Goal: Task Accomplishment & Management: Manage account settings

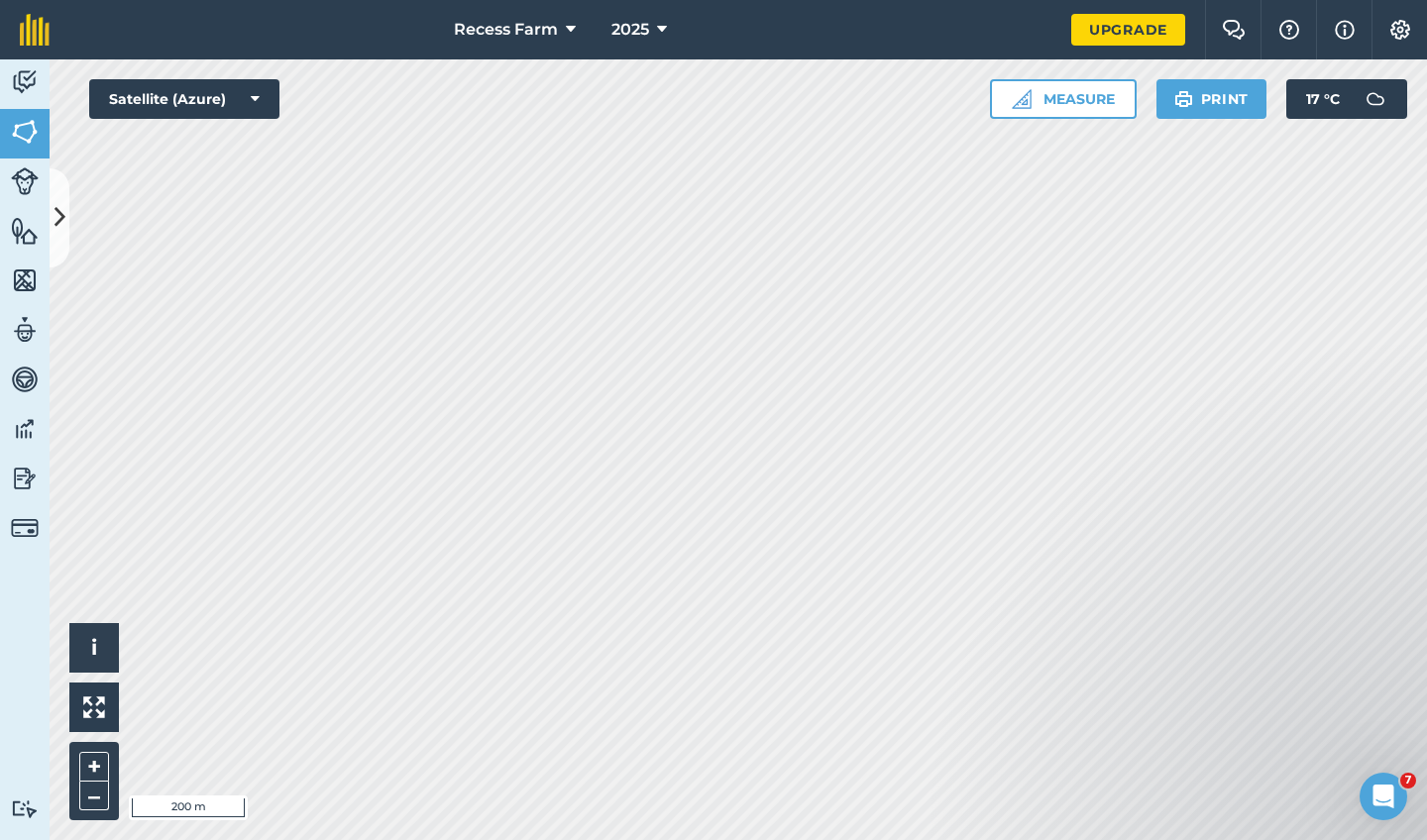
click at [1158, 35] on link "Upgrade" at bounding box center [1128, 30] width 114 height 32
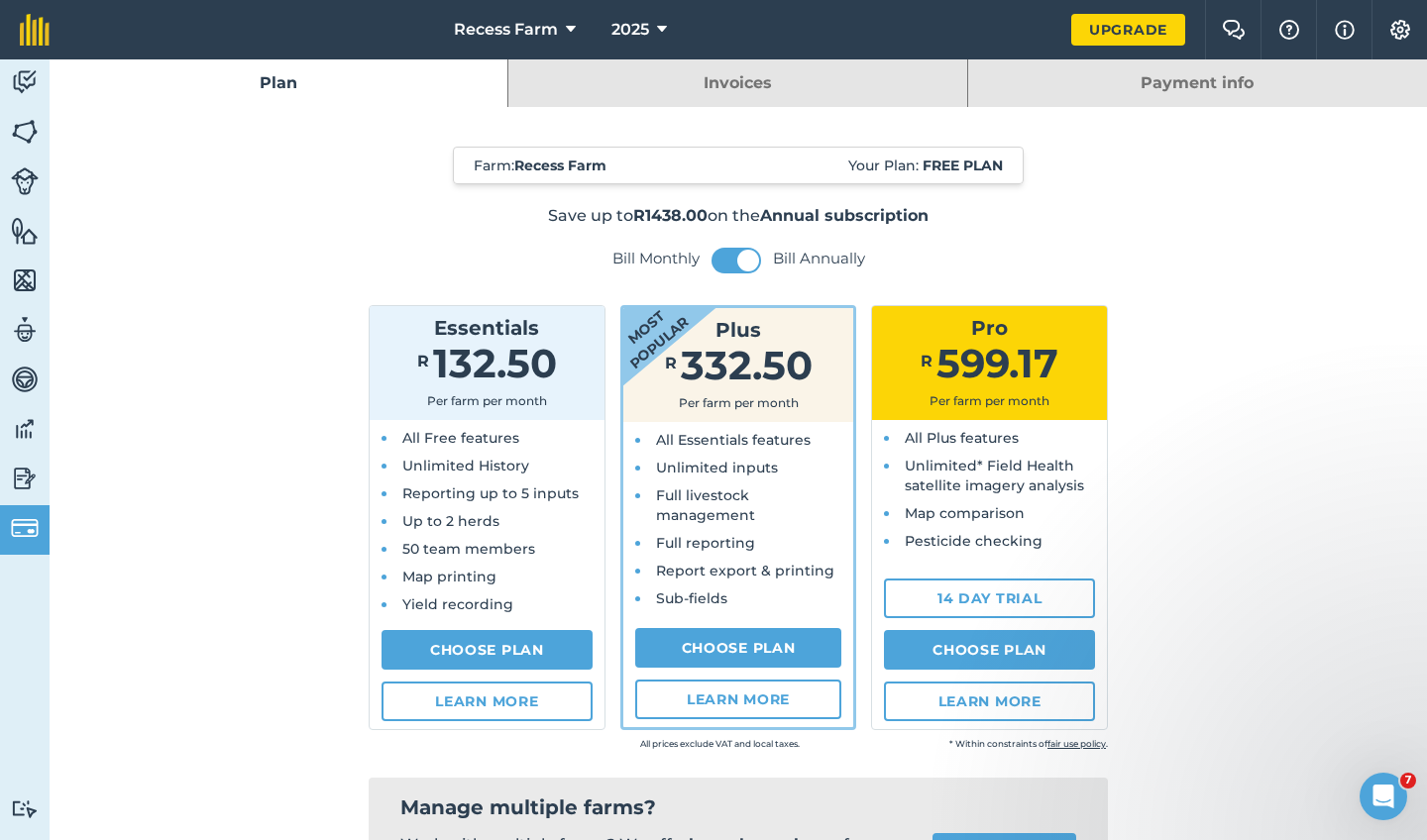
click at [801, 349] on span "332.50" at bounding box center [746, 365] width 132 height 49
click at [563, 372] on div "R 132.50" at bounding box center [487, 367] width 219 height 35
click at [509, 348] on span "132.50" at bounding box center [495, 363] width 124 height 49
click at [473, 637] on link "Choose Plan" at bounding box center [487, 650] width 211 height 40
select select "ZA"
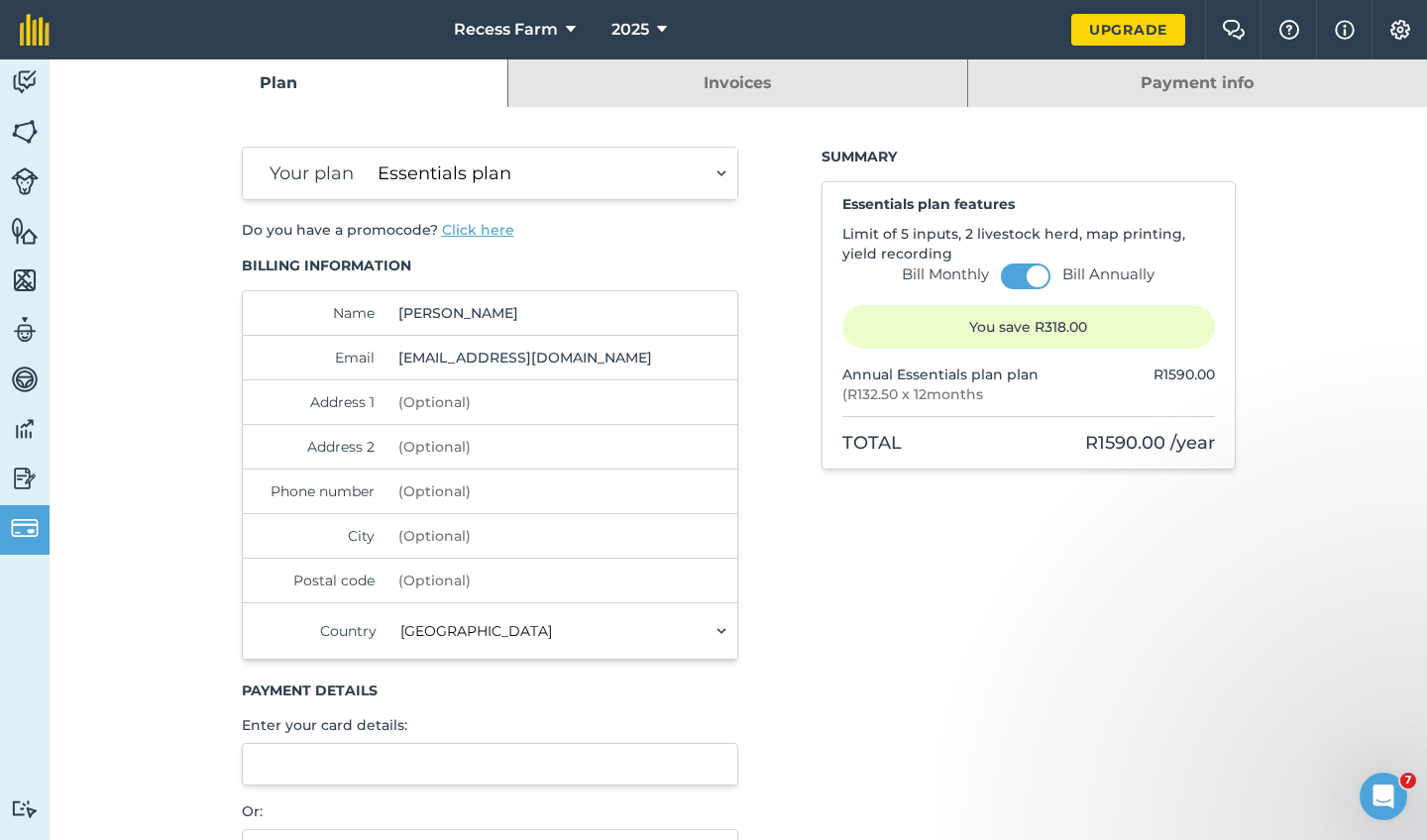
click at [11, 480] on img at bounding box center [25, 478] width 28 height 30
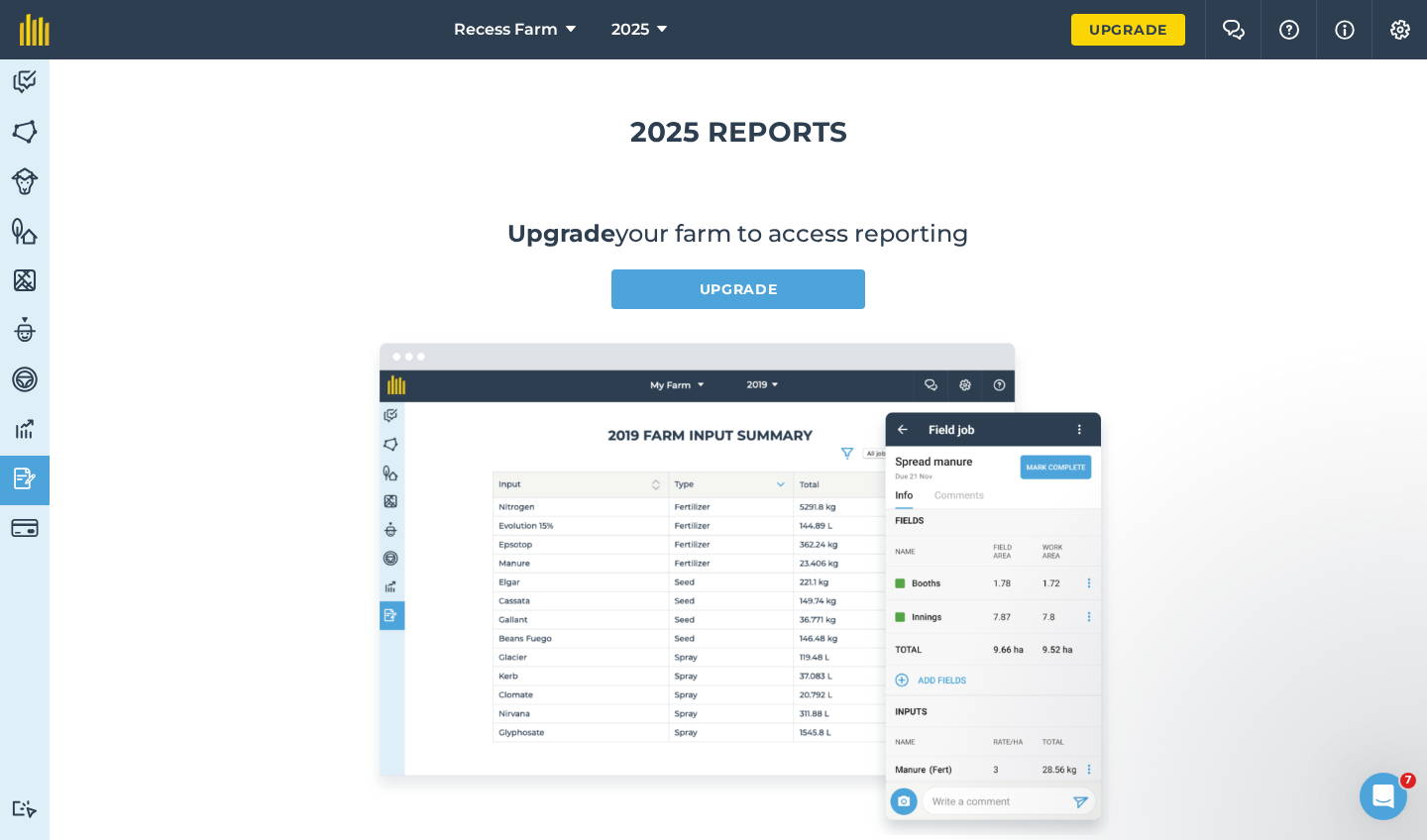
click at [560, 27] on button "Recess Farm" at bounding box center [515, 29] width 138 height 59
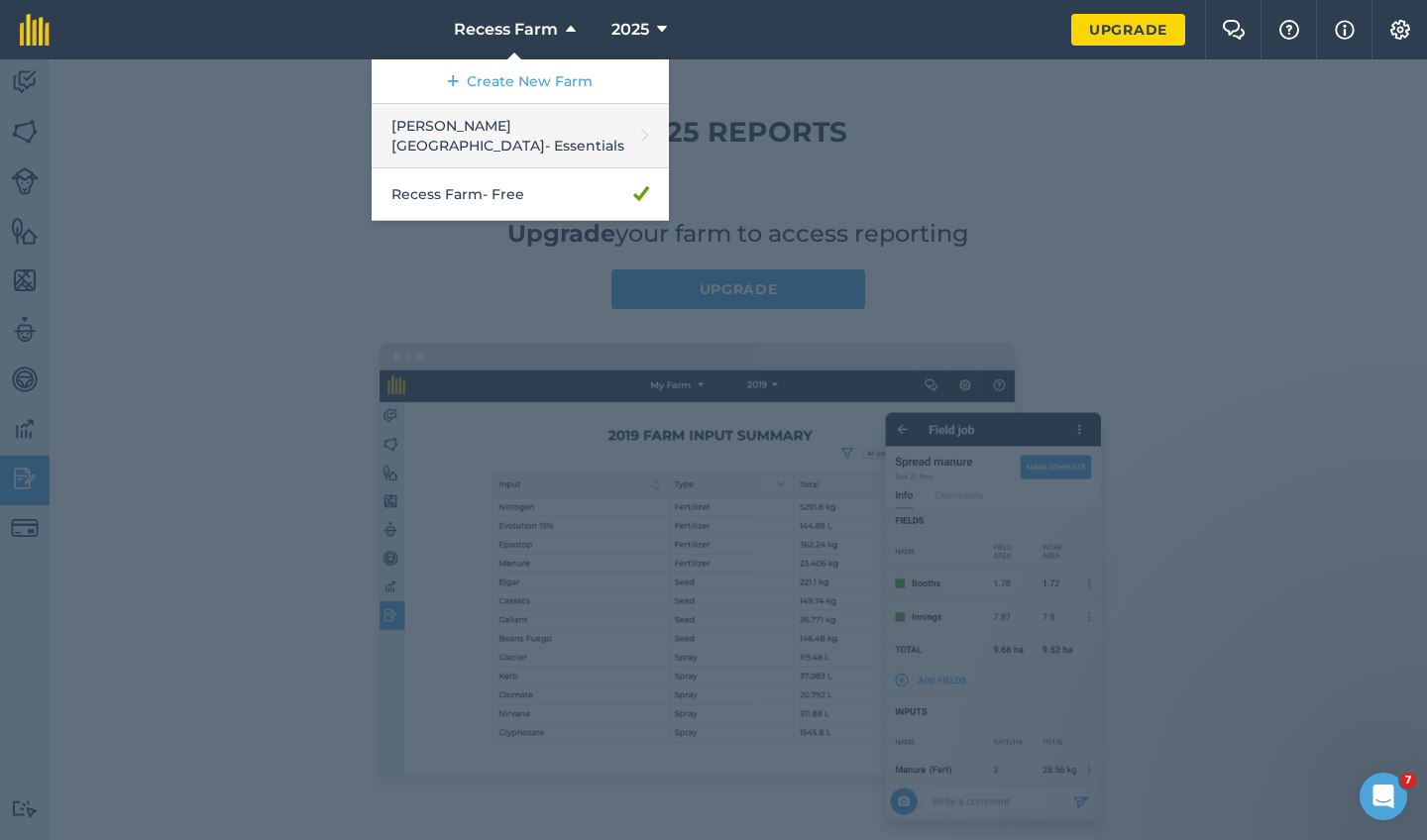
click at [527, 130] on link "[PERSON_NAME] House - Essentials" at bounding box center [520, 136] width 297 height 64
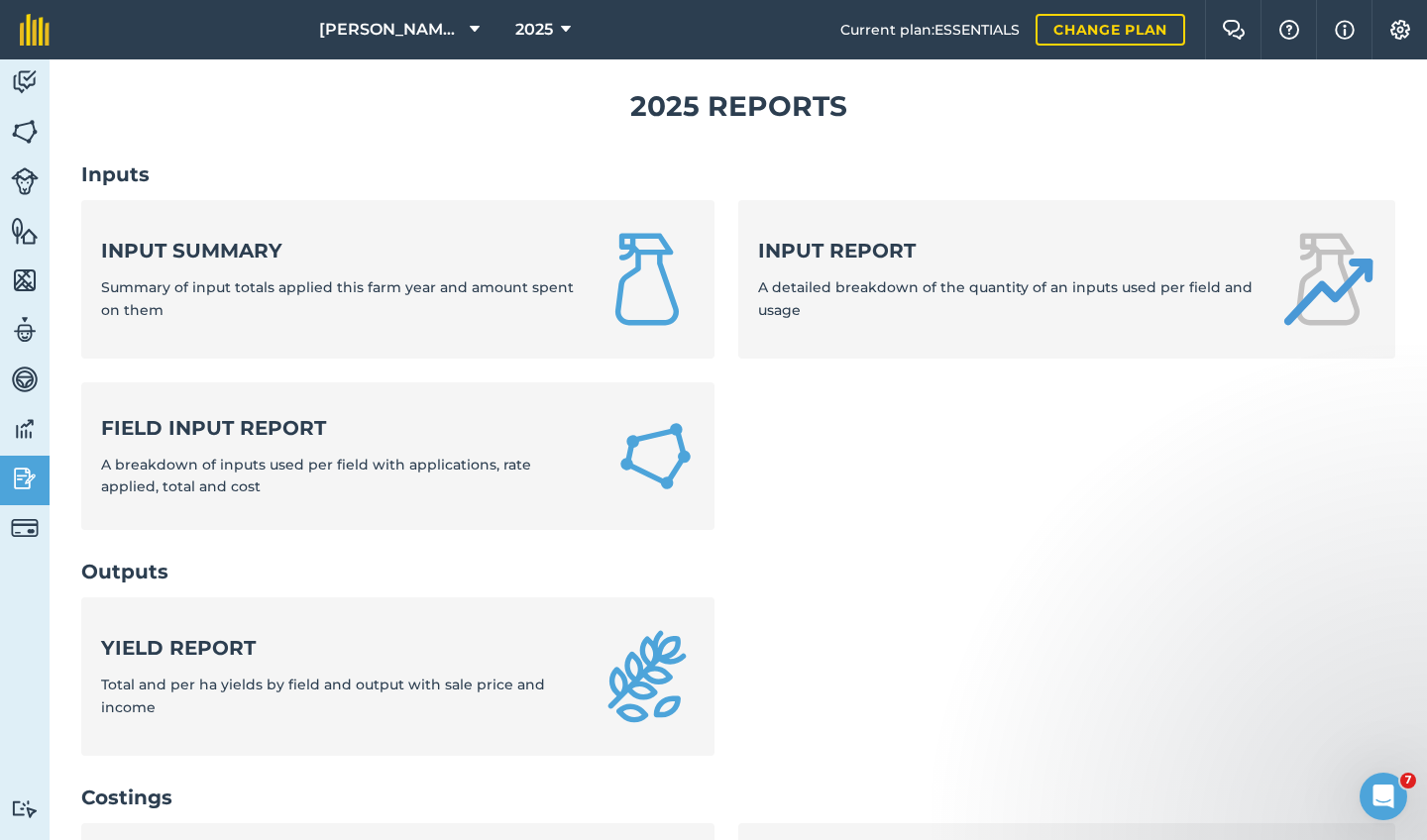
scroll to position [30, 0]
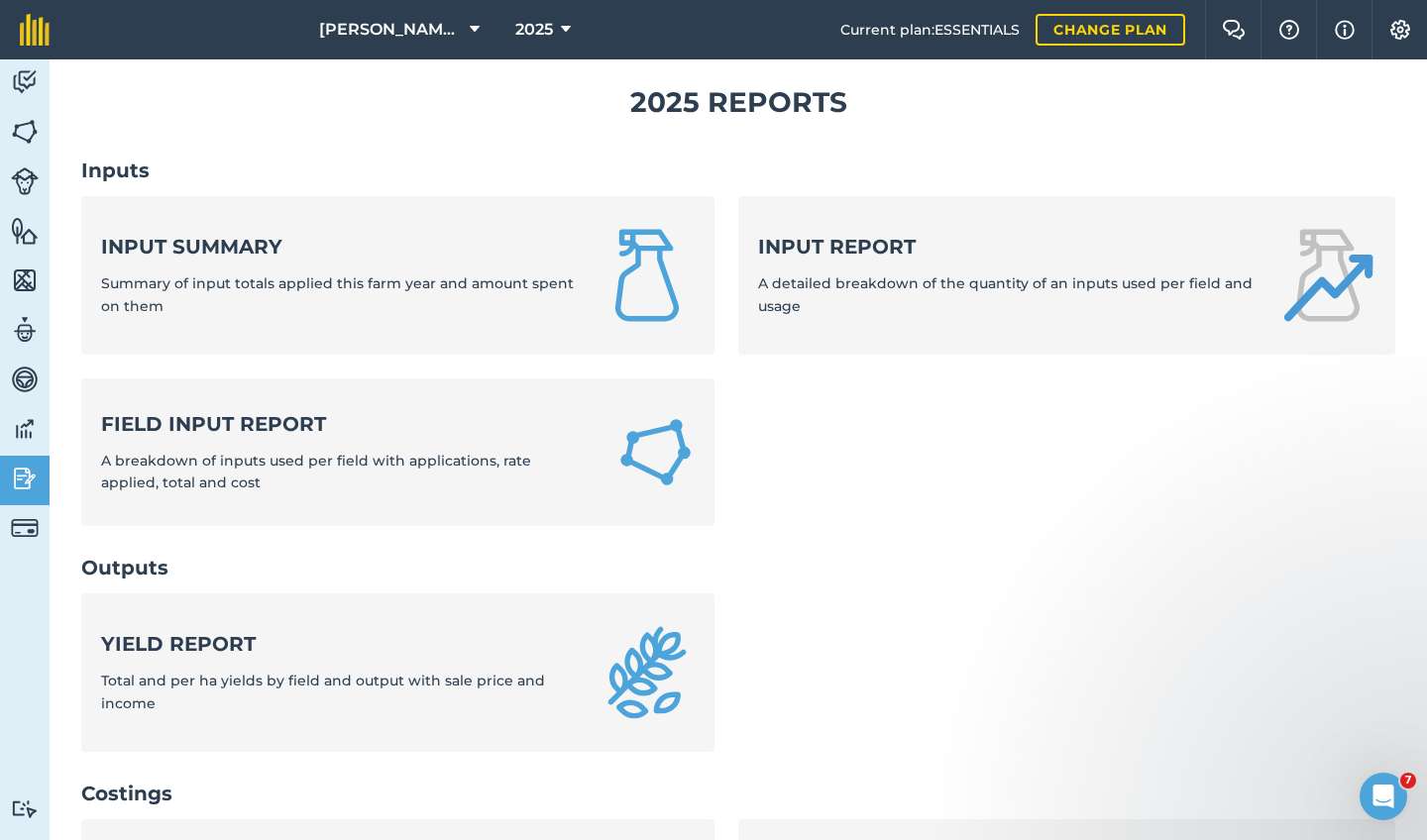
click at [37, 389] on img at bounding box center [25, 380] width 28 height 30
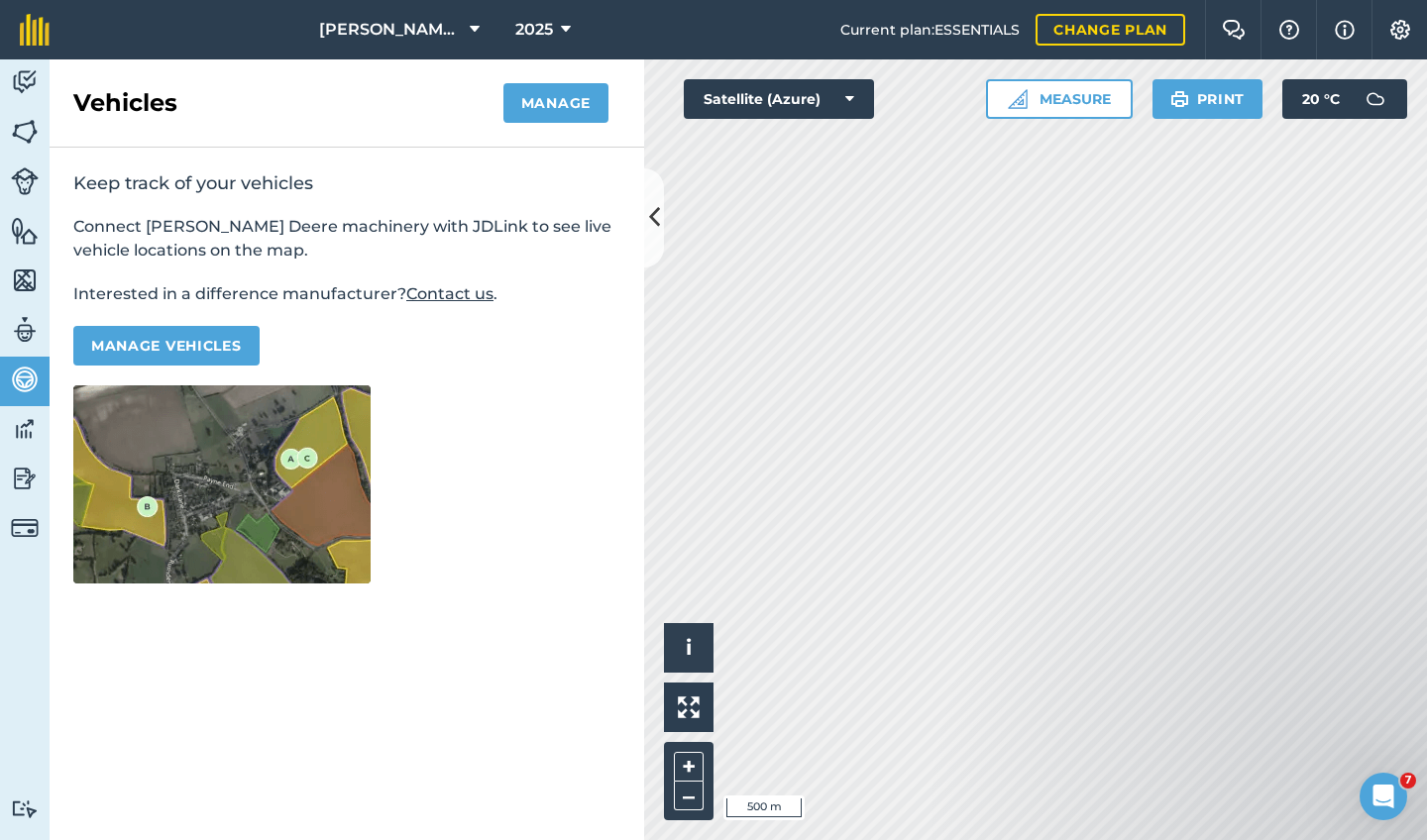
click at [114, 350] on button "Manage vehicles" at bounding box center [166, 346] width 186 height 40
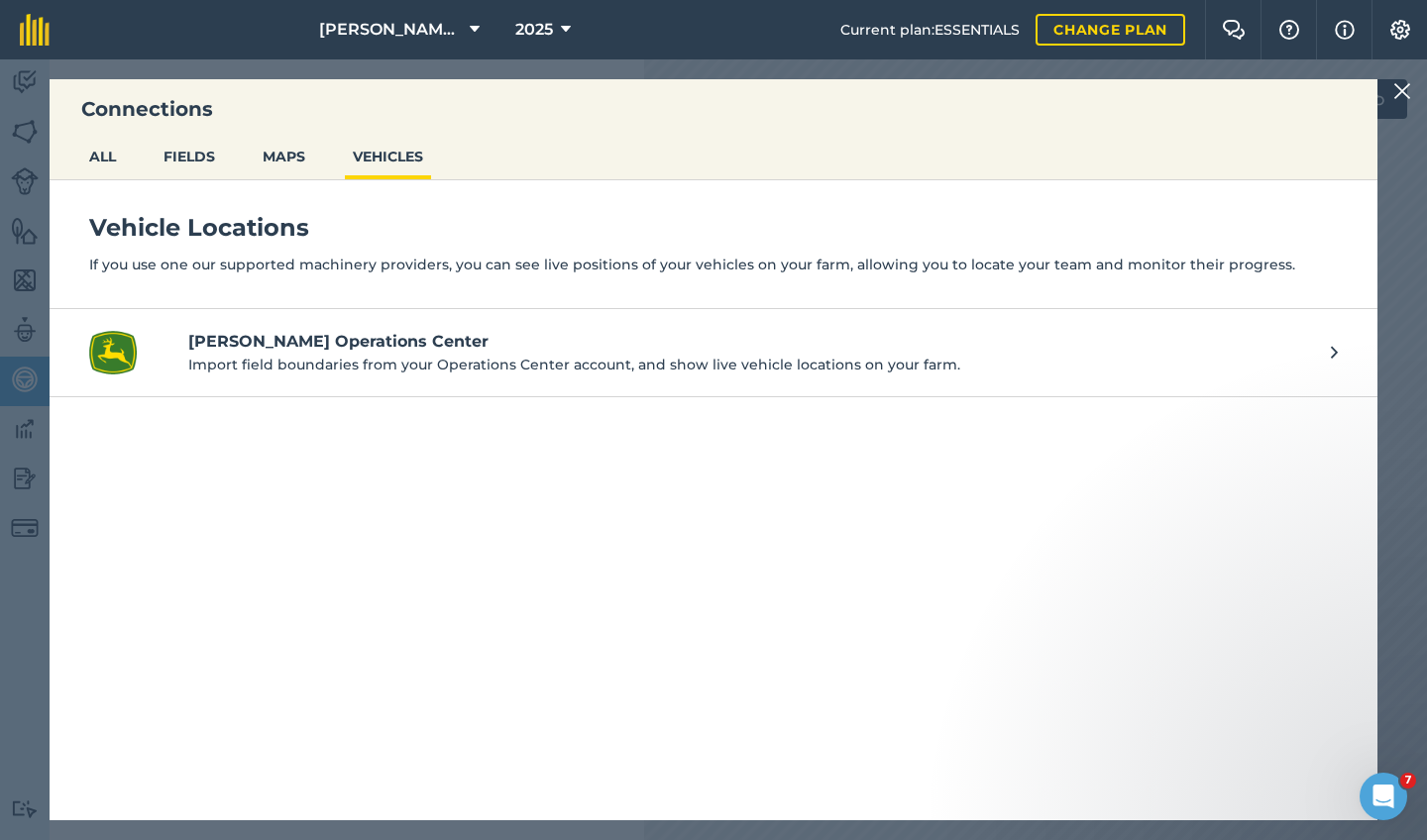
click at [199, 167] on button "FIELDS" at bounding box center [189, 157] width 67 height 38
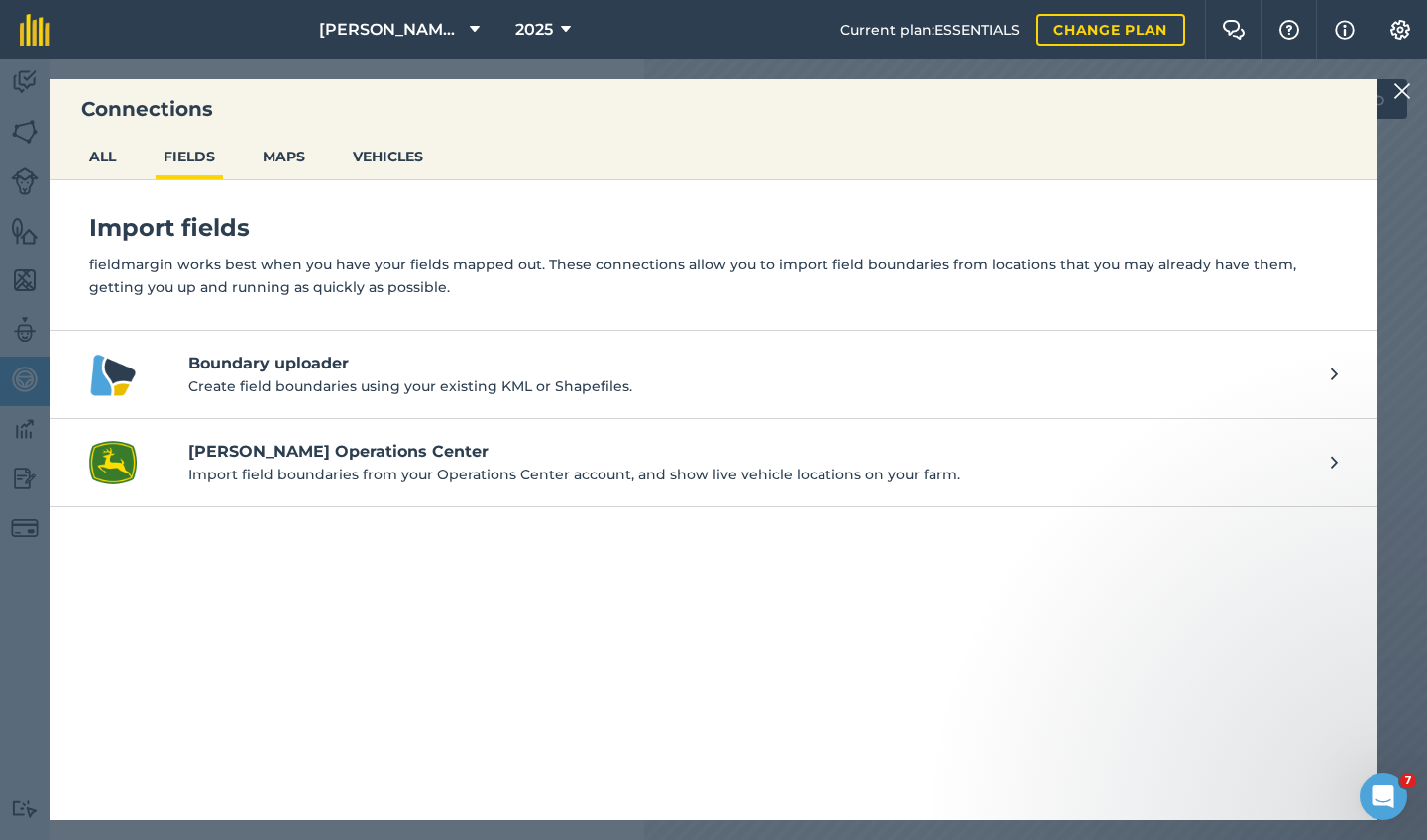
click at [309, 158] on button "MAPS" at bounding box center [284, 157] width 58 height 38
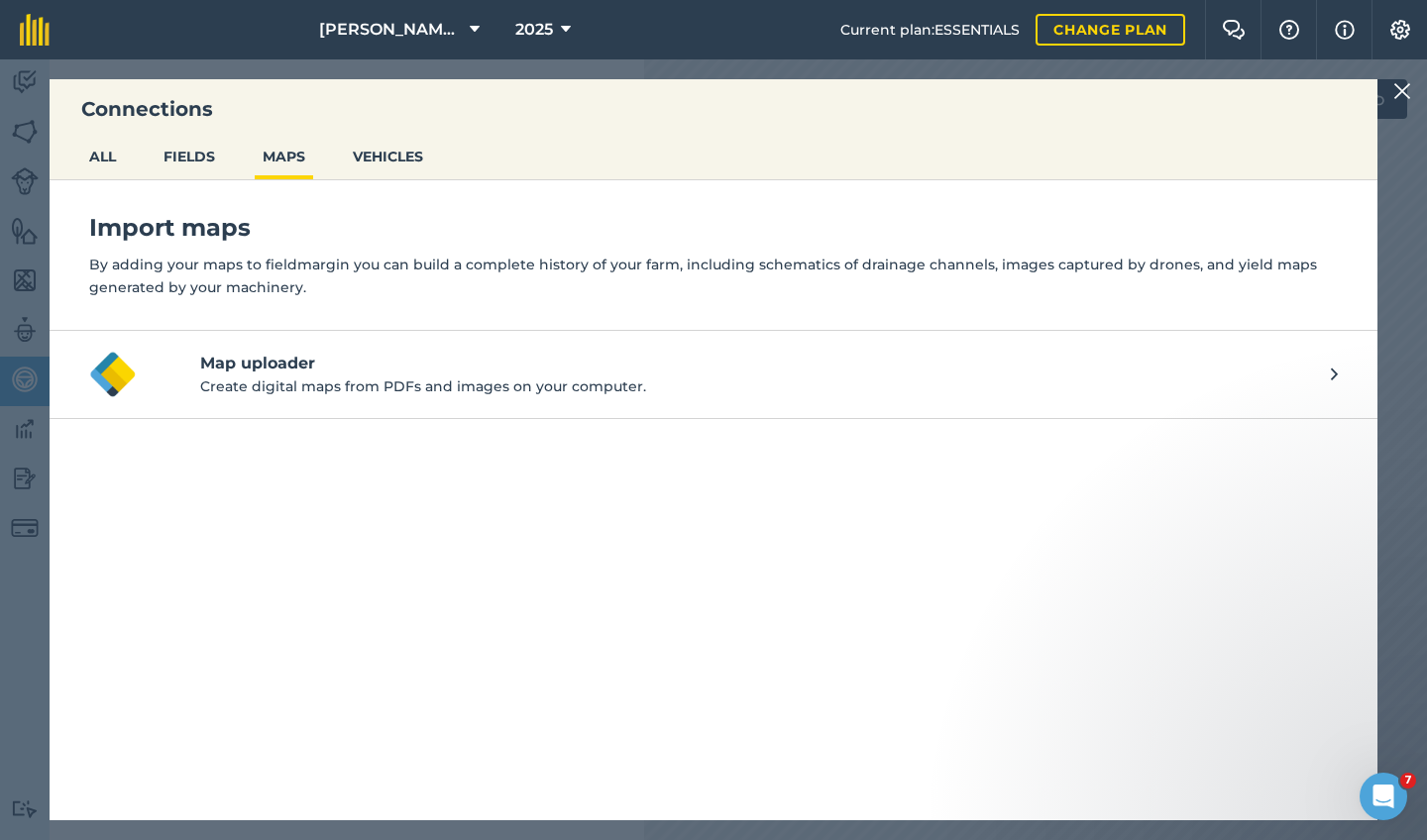
click at [96, 175] on li "ALL" at bounding box center [102, 159] width 43 height 42
click at [87, 175] on li "ALL" at bounding box center [102, 159] width 43 height 42
click at [108, 158] on button "ALL" at bounding box center [102, 157] width 43 height 38
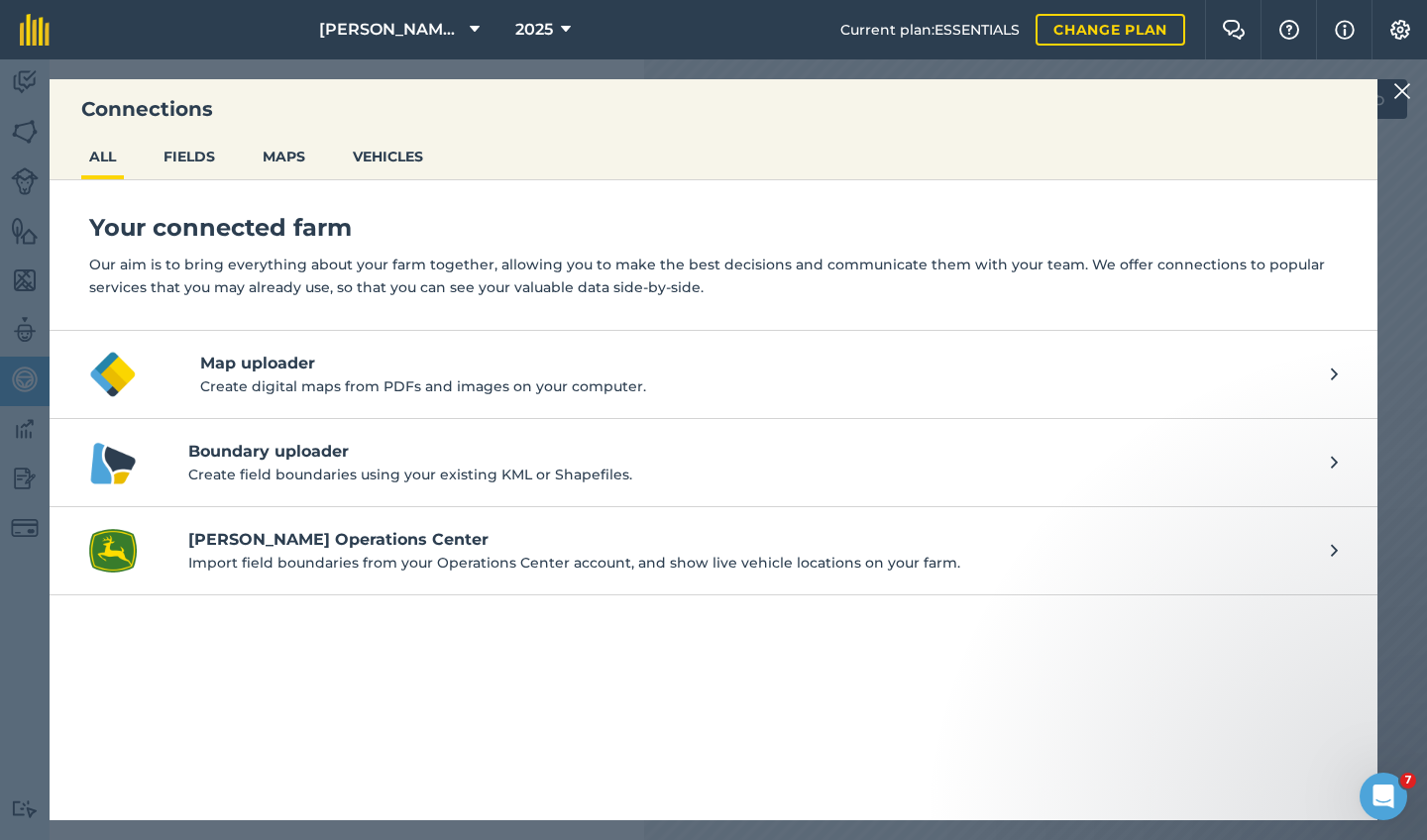
click at [390, 453] on h4 "Boundary uploader" at bounding box center [748, 451] width 1122 height 24
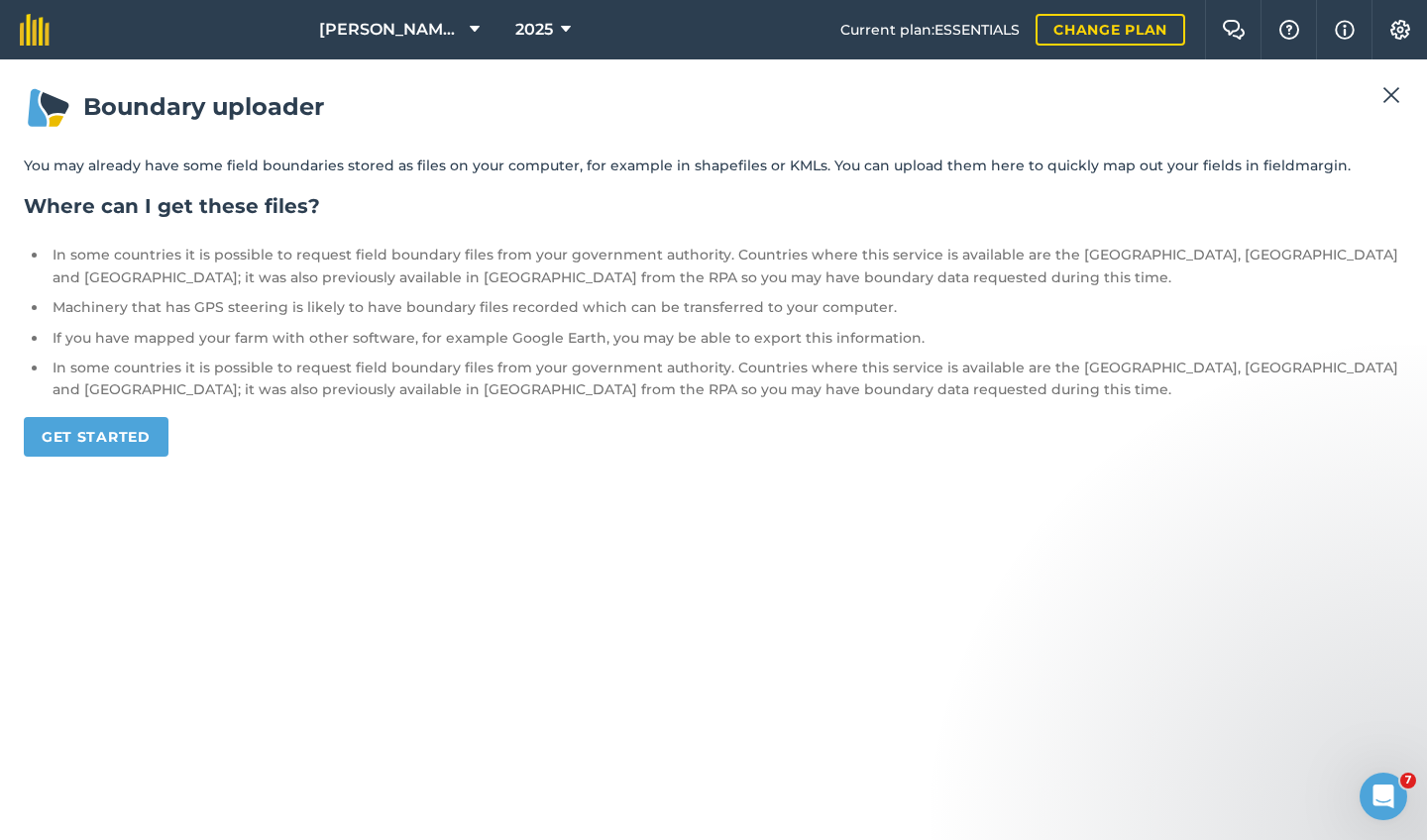
click at [59, 417] on link "Get started" at bounding box center [96, 436] width 145 height 40
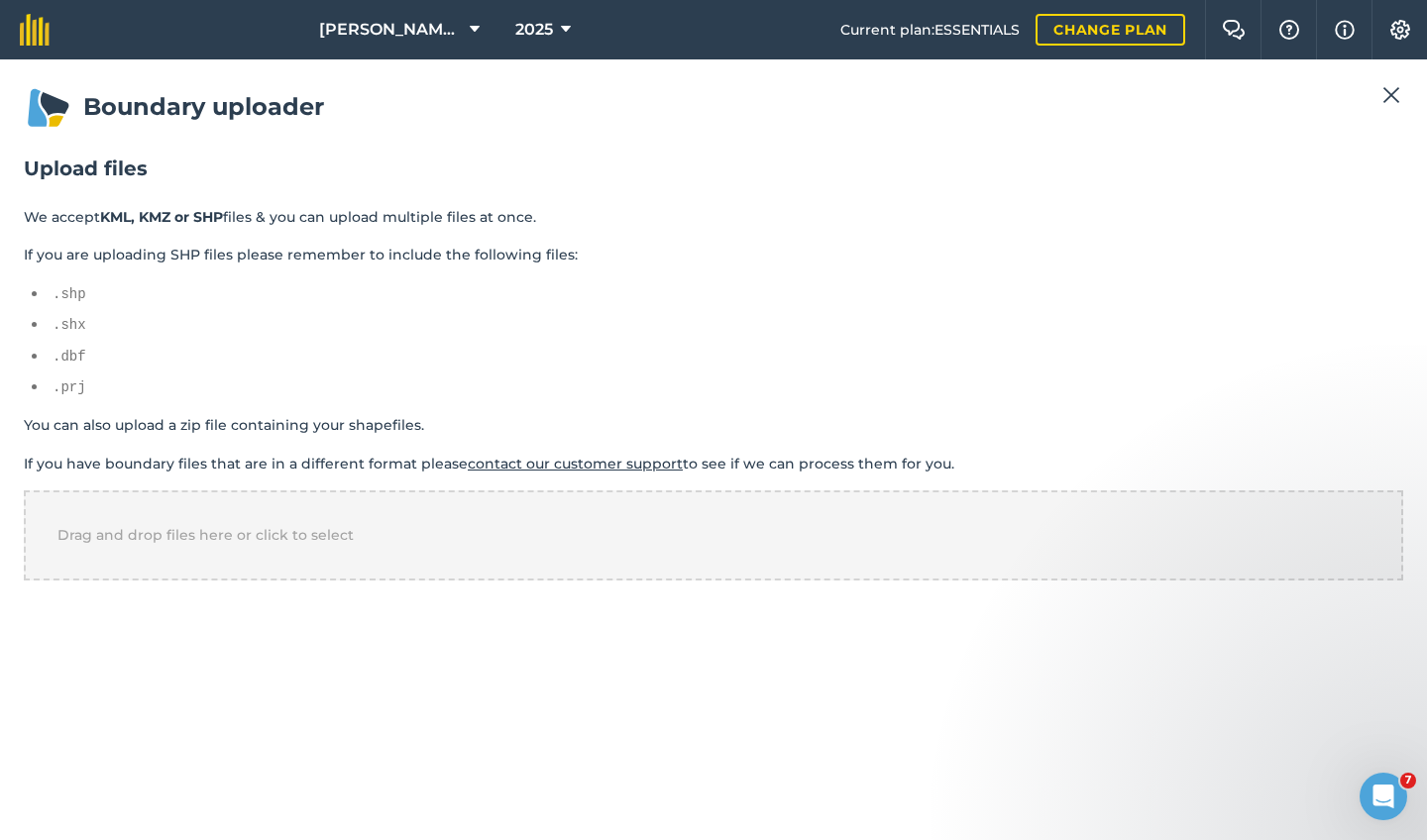
click at [49, 296] on li ".shp" at bounding box center [725, 294] width 1355 height 23
click at [88, 314] on pre ".shx" at bounding box center [727, 325] width 1350 height 22
click at [72, 292] on pre ".shp" at bounding box center [727, 295] width 1350 height 22
click at [78, 294] on pre ".shp" at bounding box center [727, 295] width 1350 height 22
click at [266, 517] on div "Drag and drop files here or click to select" at bounding box center [714, 534] width 1379 height 89
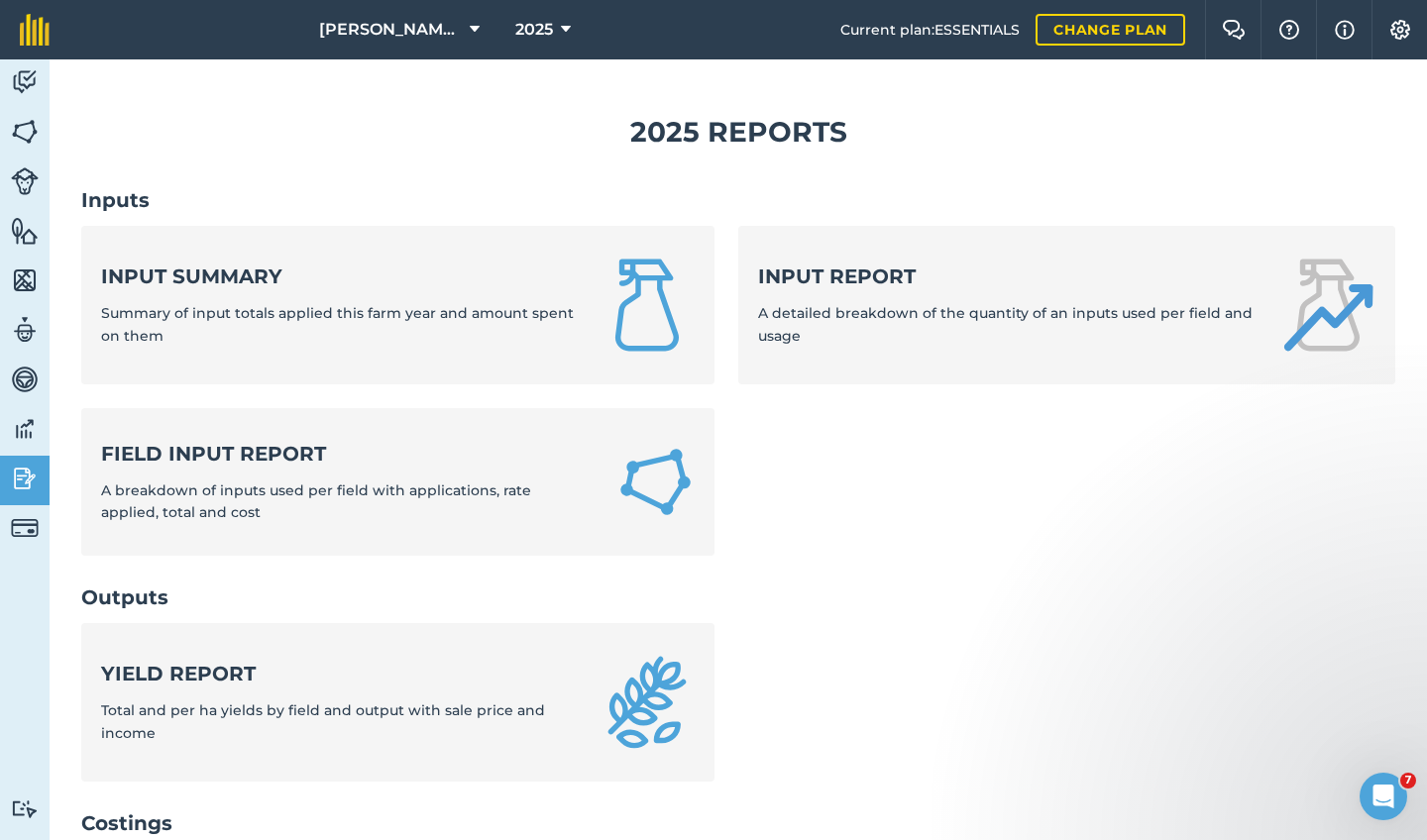
click at [206, 272] on strong "Input summary" at bounding box center [338, 277] width 475 height 28
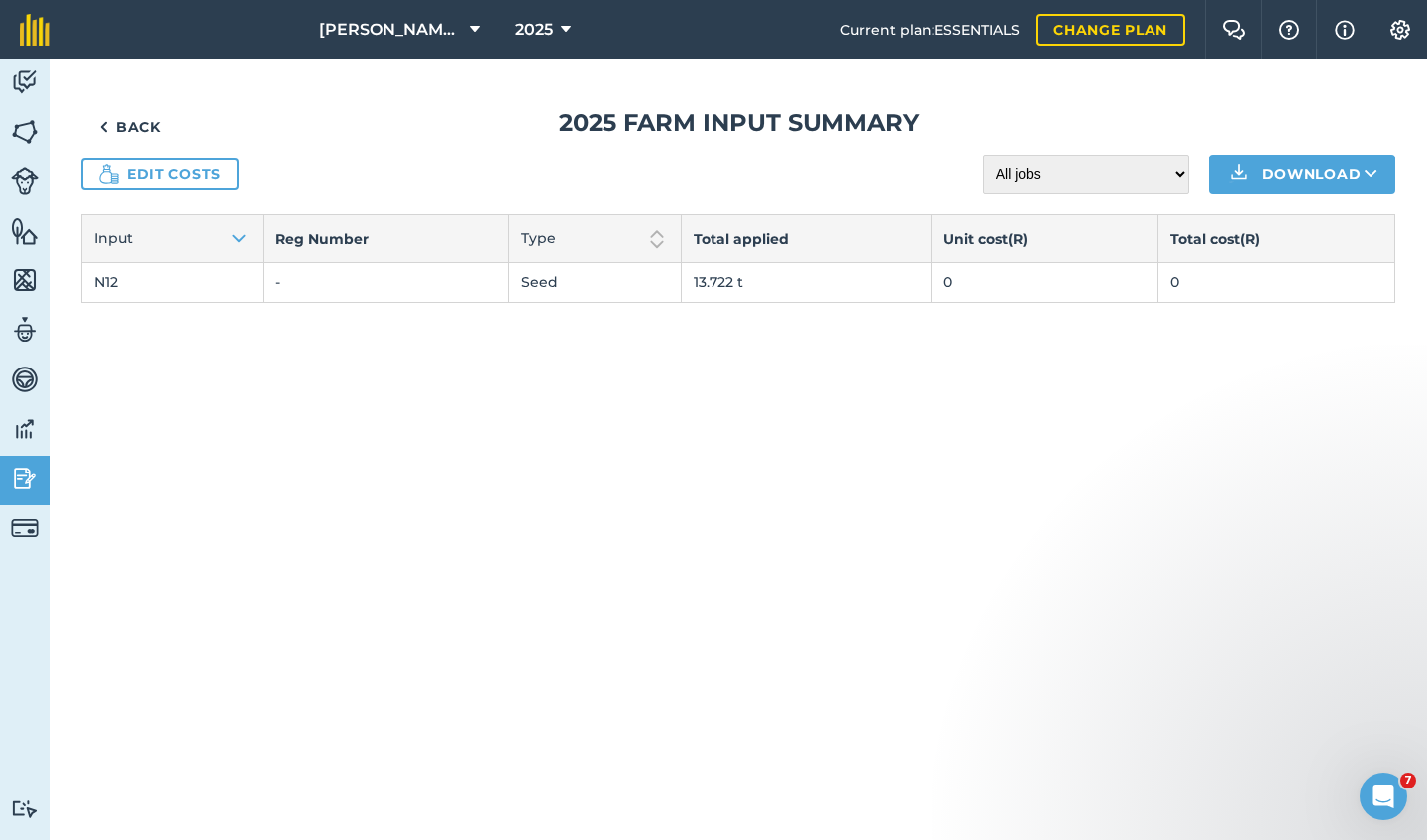
click at [101, 129] on img at bounding box center [103, 127] width 9 height 24
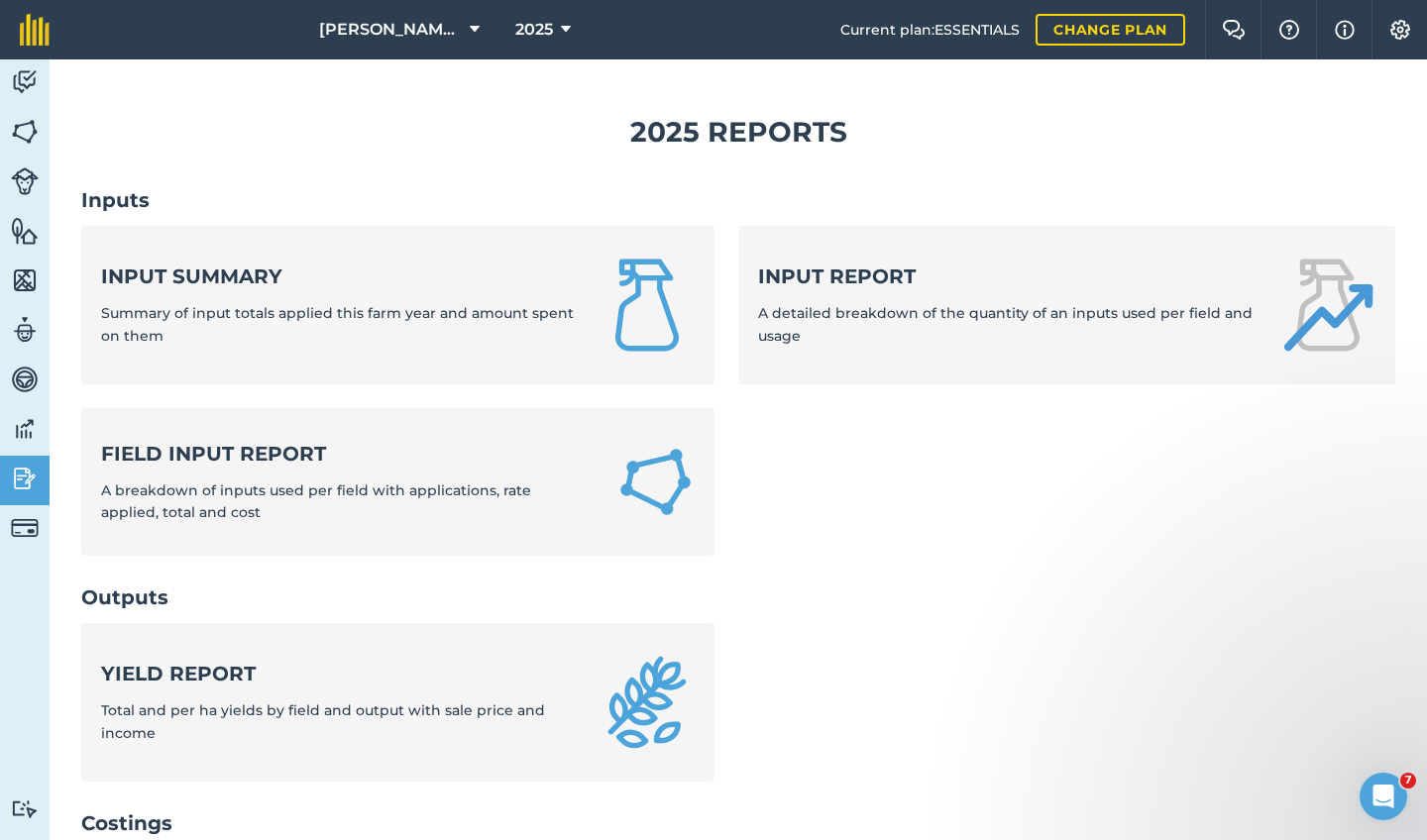
click at [266, 525] on link "Field Input Report A breakdown of inputs used per field with applications, rate…" at bounding box center [398, 481] width 634 height 148
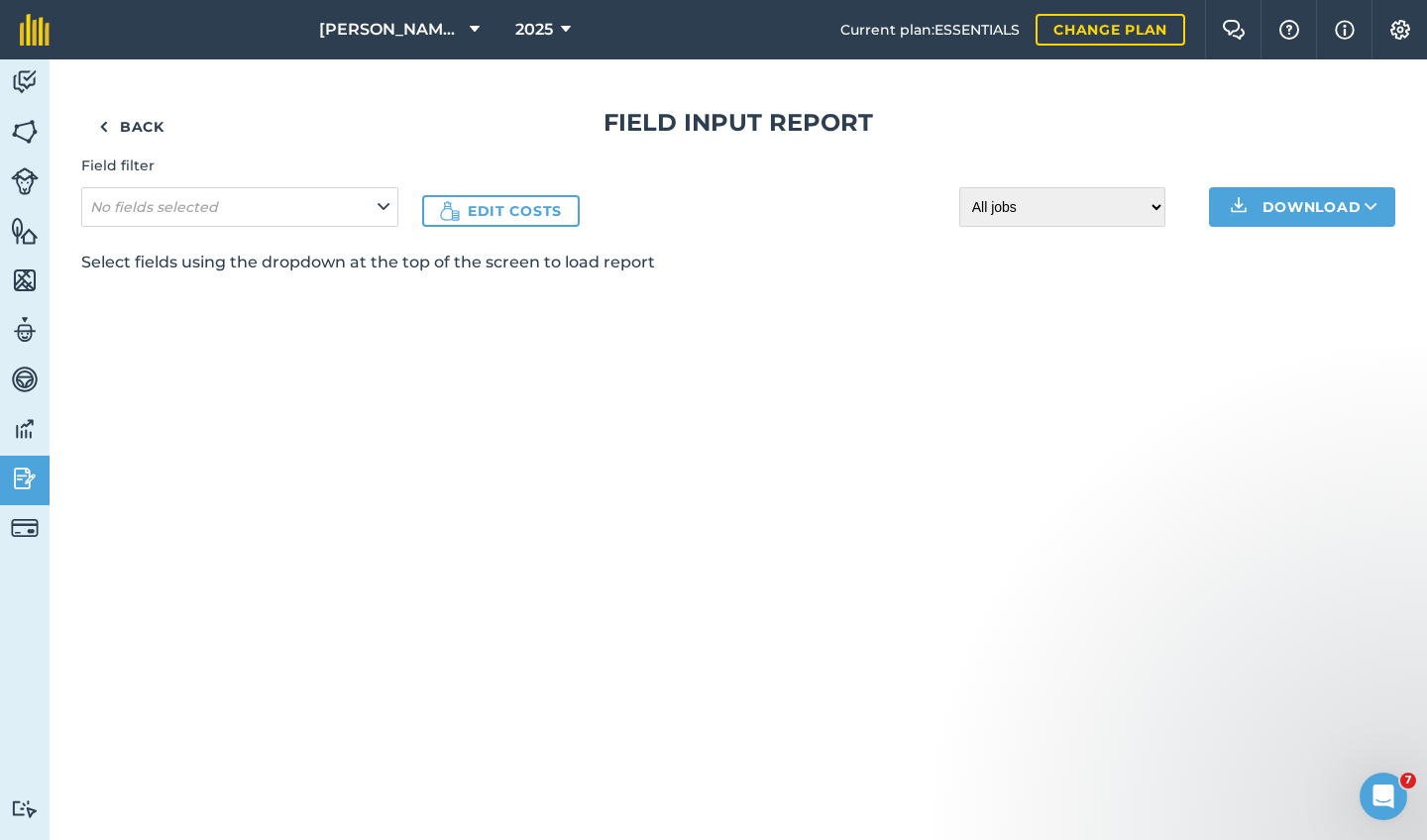
click at [359, 204] on button "No fields selected" at bounding box center [239, 207] width 317 height 40
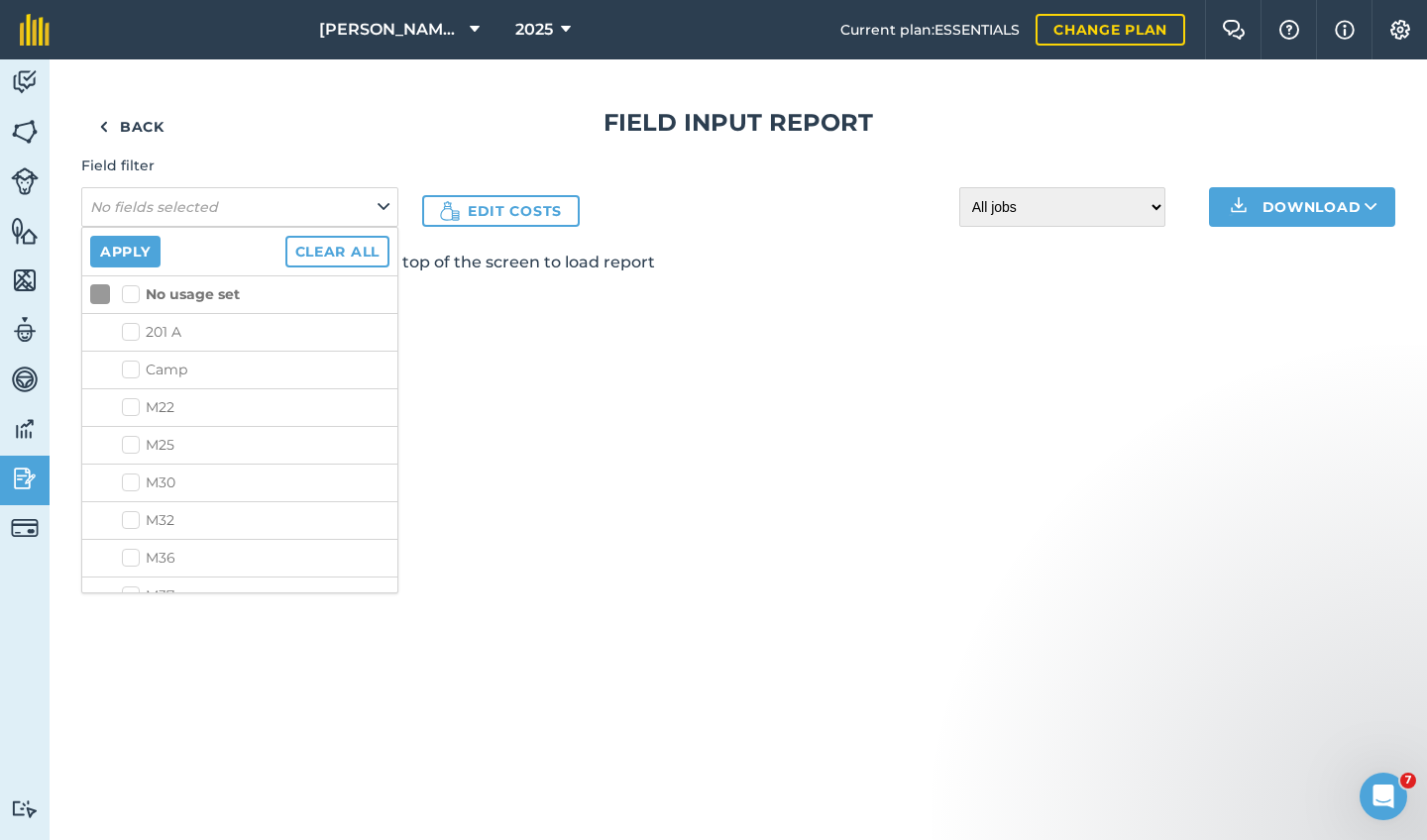
click at [203, 345] on li "201 A" at bounding box center [239, 332] width 315 height 38
click at [203, 333] on label "201 A" at bounding box center [256, 332] width 268 height 21
click at [135, 333] on input "201 A" at bounding box center [128, 328] width 13 height 13
click at [203, 333] on label "201 A" at bounding box center [256, 332] width 268 height 21
click at [135, 333] on input "201 A" at bounding box center [128, 328] width 13 height 13
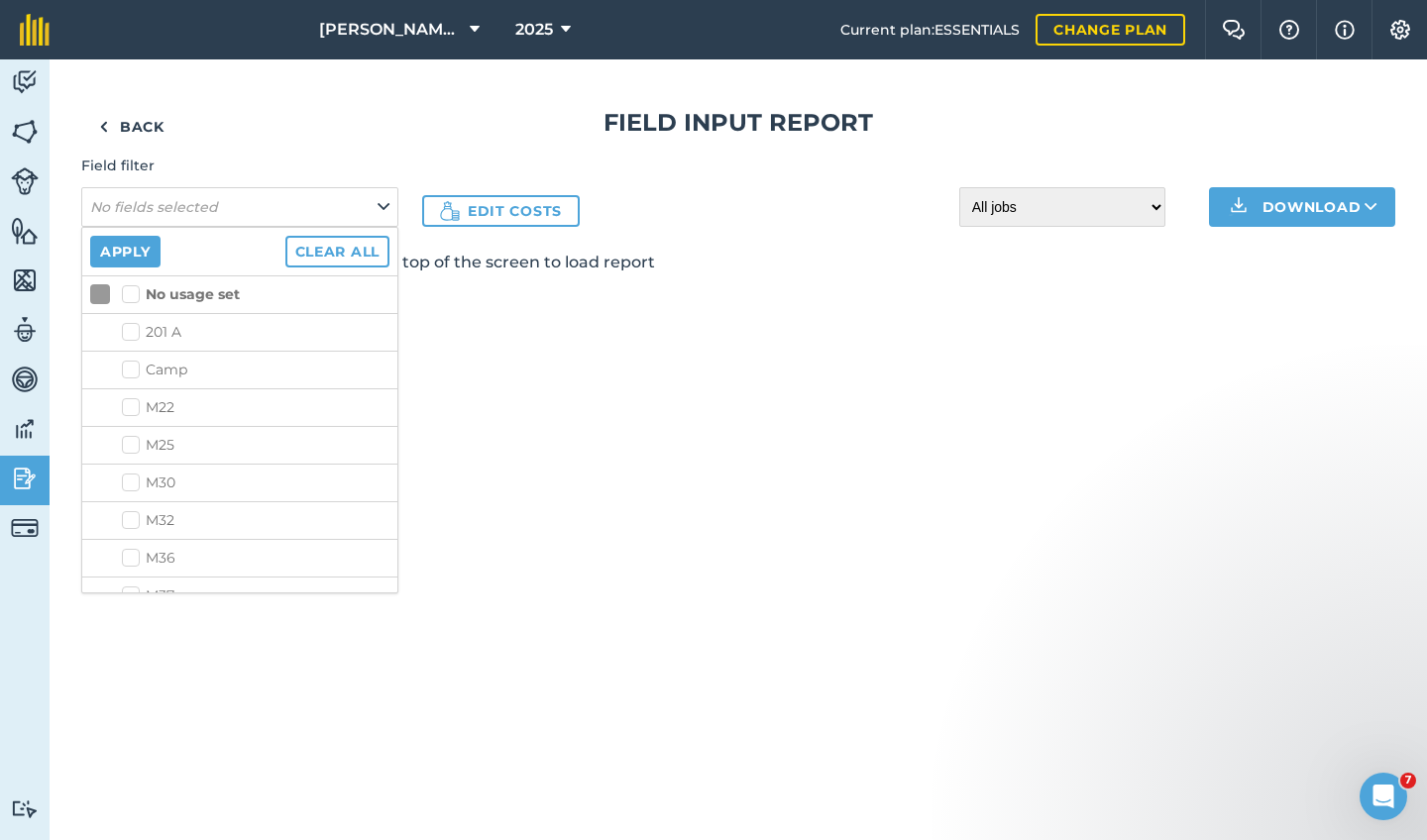
click at [203, 333] on label "201 A" at bounding box center [256, 332] width 268 height 21
click at [135, 333] on input "201 A" at bounding box center [128, 328] width 13 height 13
click at [211, 324] on label "201 A" at bounding box center [256, 332] width 268 height 21
click at [135, 324] on input "201 A" at bounding box center [128, 328] width 13 height 13
checkbox input "false"
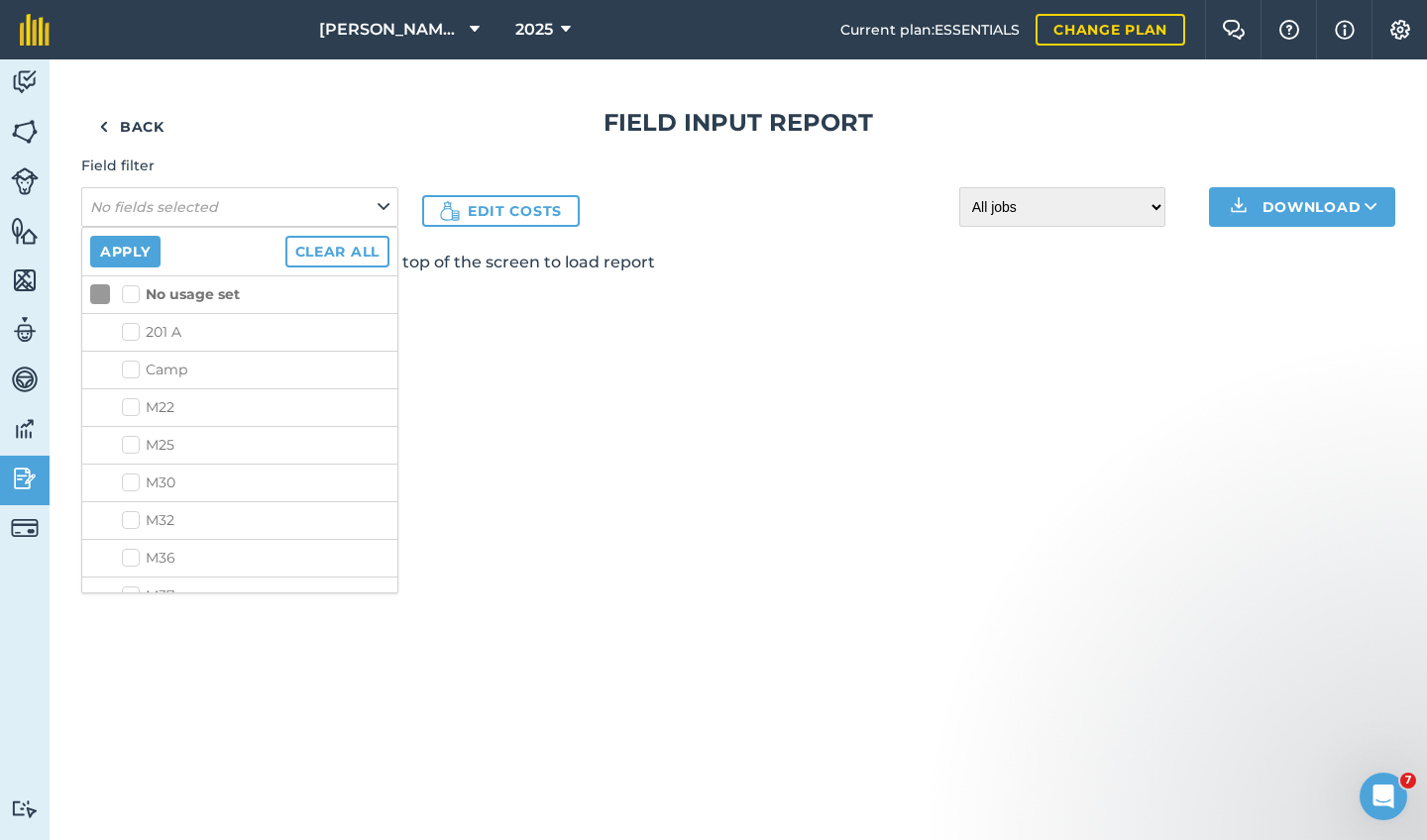
click at [387, 205] on icon at bounding box center [384, 207] width 12 height 22
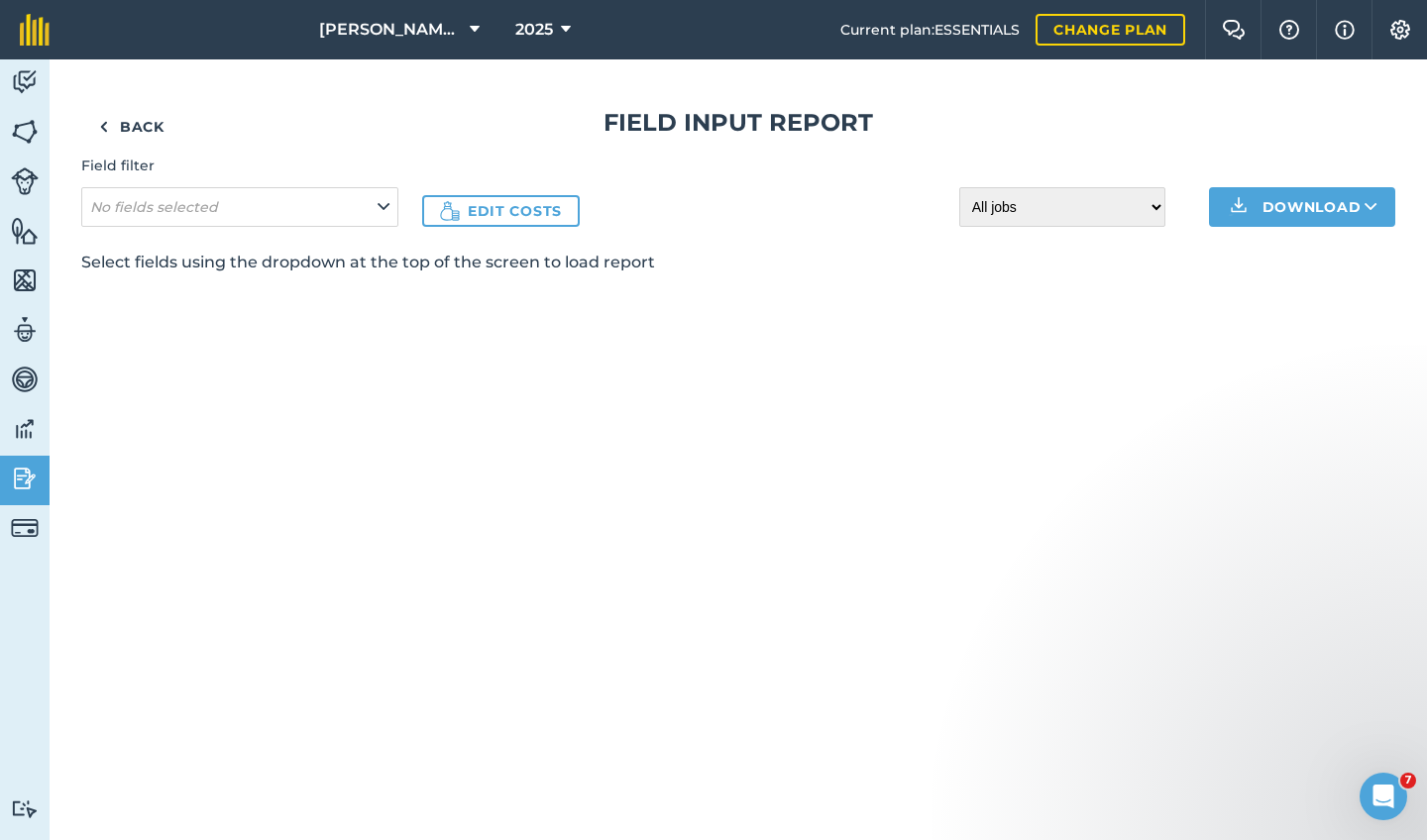
click at [99, 132] on img at bounding box center [103, 127] width 9 height 24
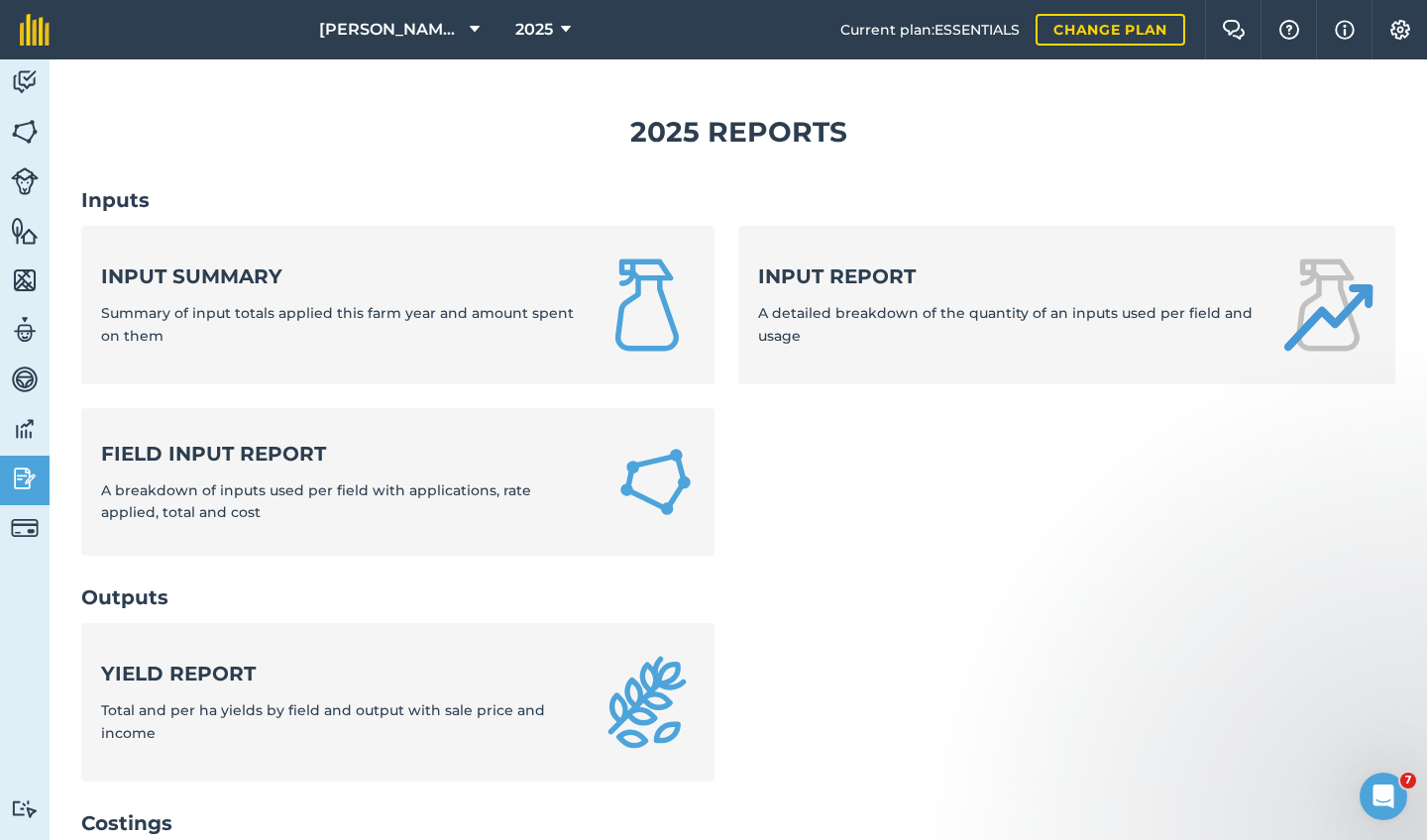
click at [346, 514] on div "Field Input Report A breakdown of inputs used per field with applications, rate…" at bounding box center [347, 481] width 492 height 84
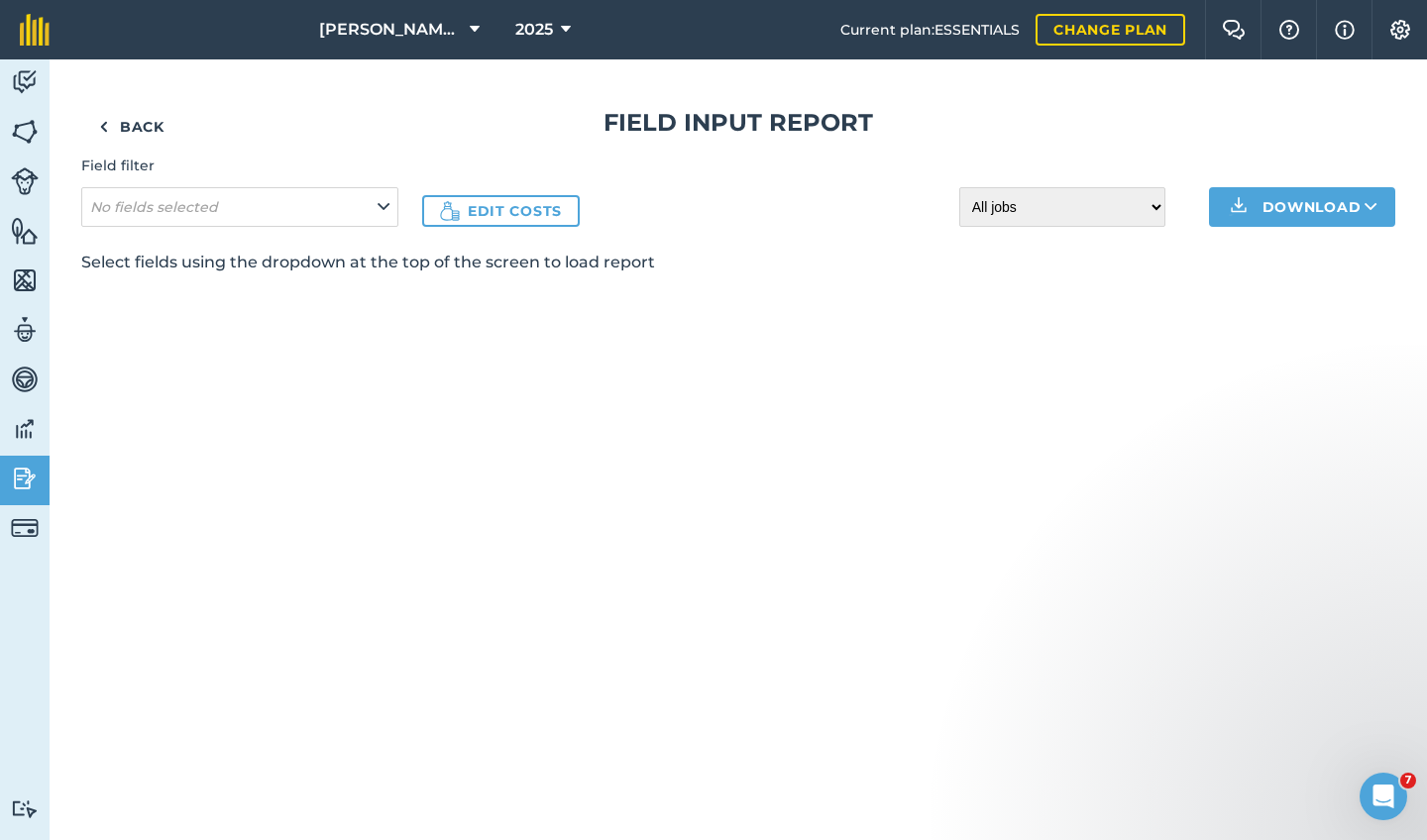
click at [103, 127] on img at bounding box center [103, 127] width 9 height 24
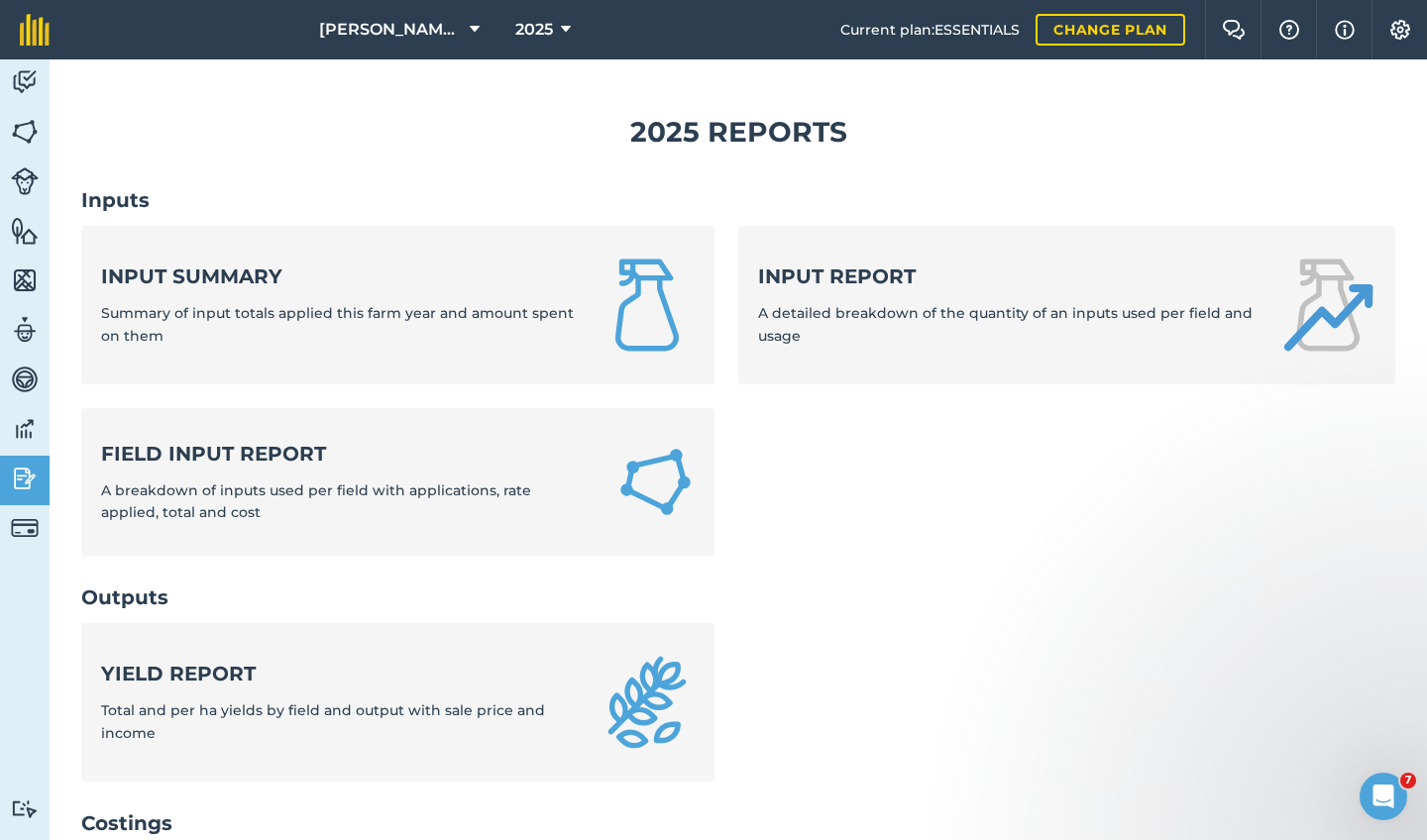
click at [15, 178] on img at bounding box center [25, 182] width 28 height 28
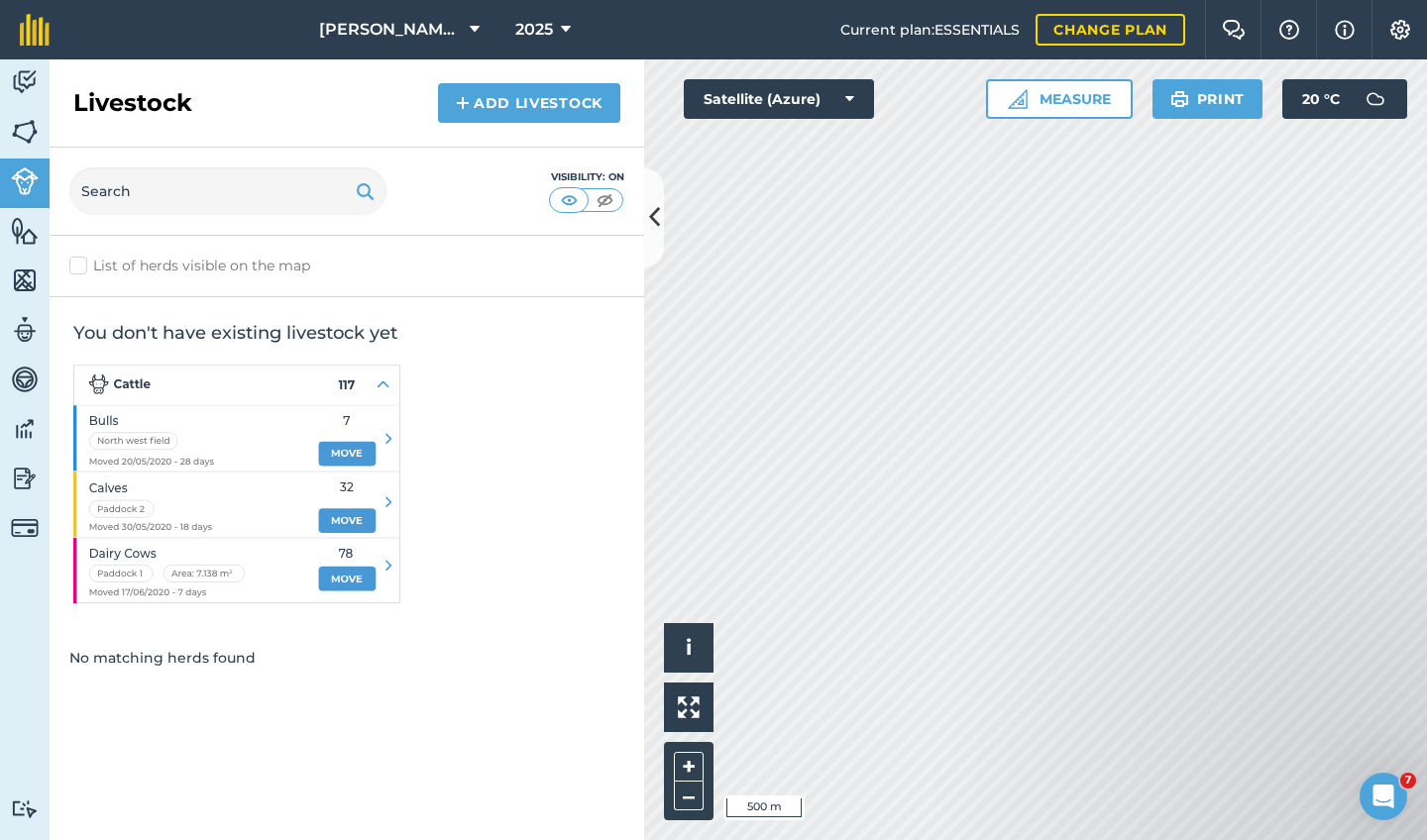
click at [37, 285] on img at bounding box center [25, 281] width 28 height 30
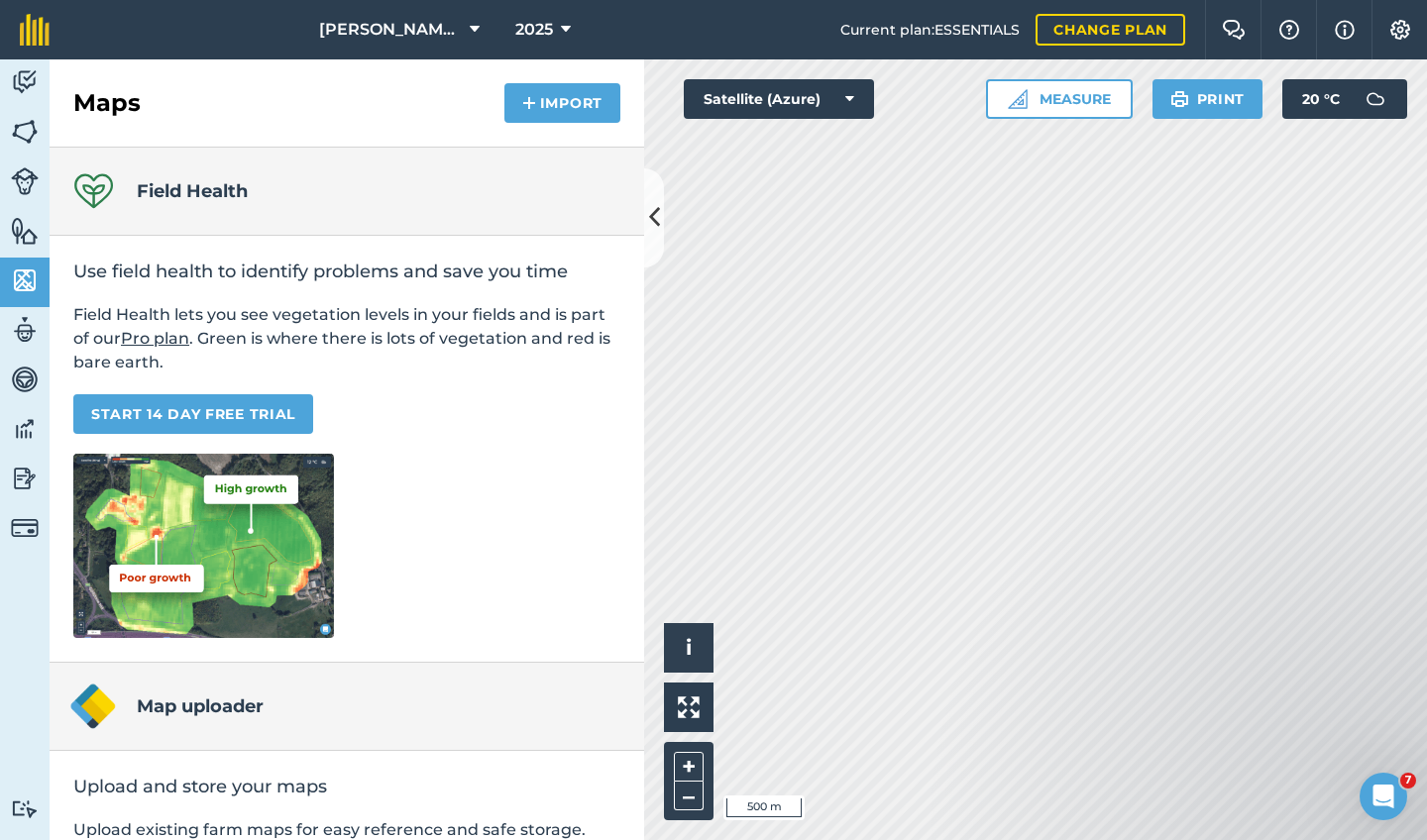
scroll to position [224, 0]
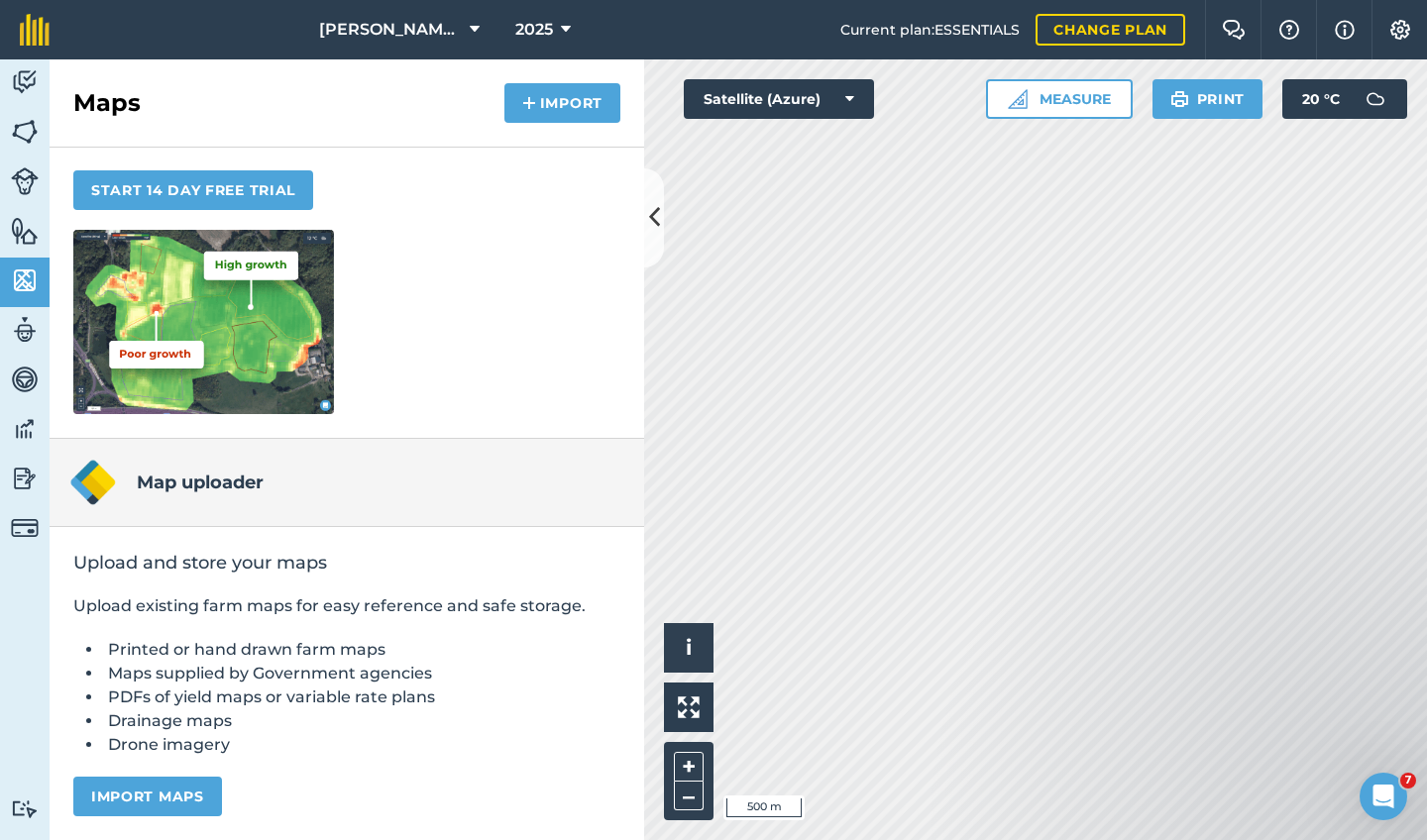
click at [14, 221] on img at bounding box center [25, 231] width 28 height 30
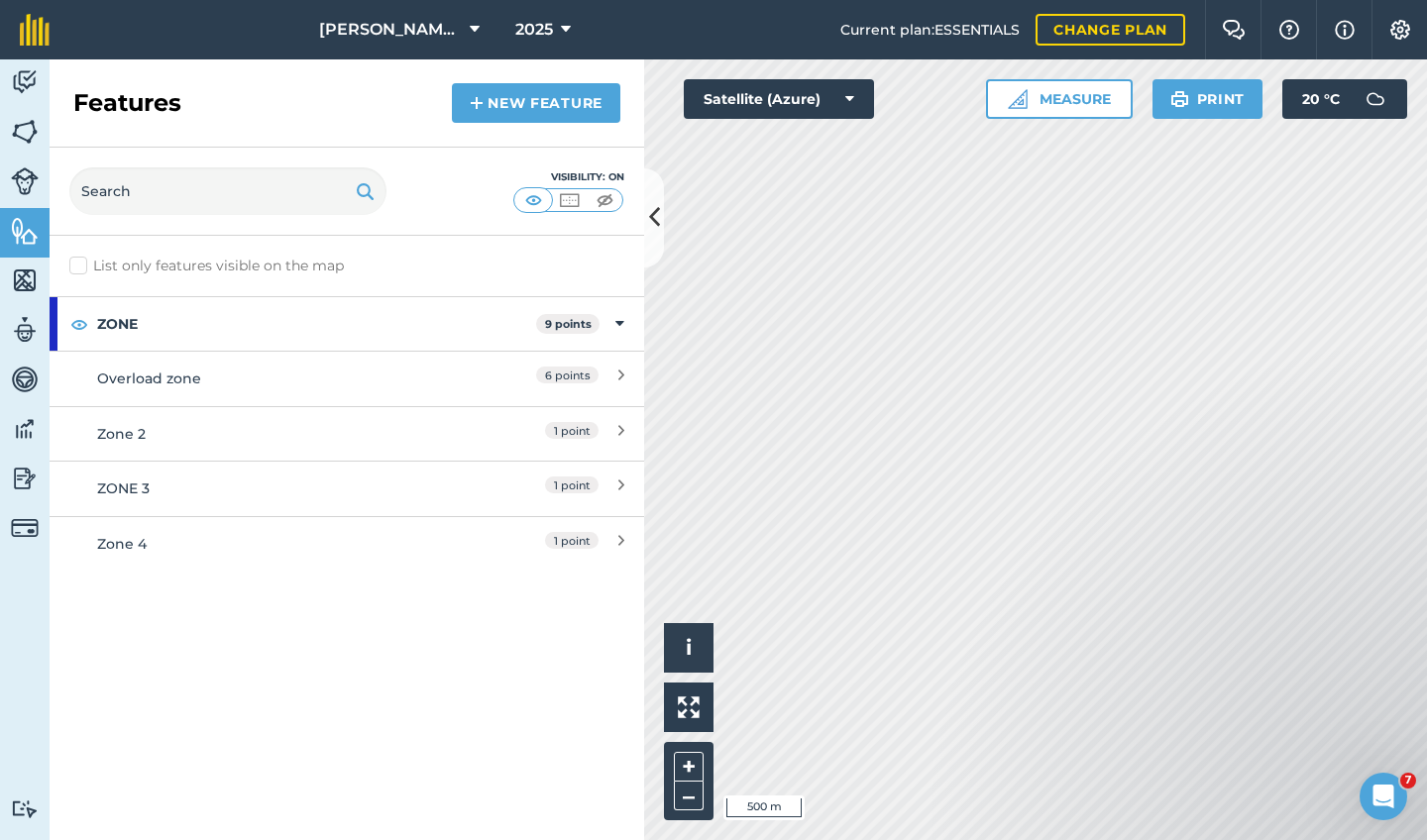
click at [649, 205] on icon at bounding box center [654, 217] width 11 height 35
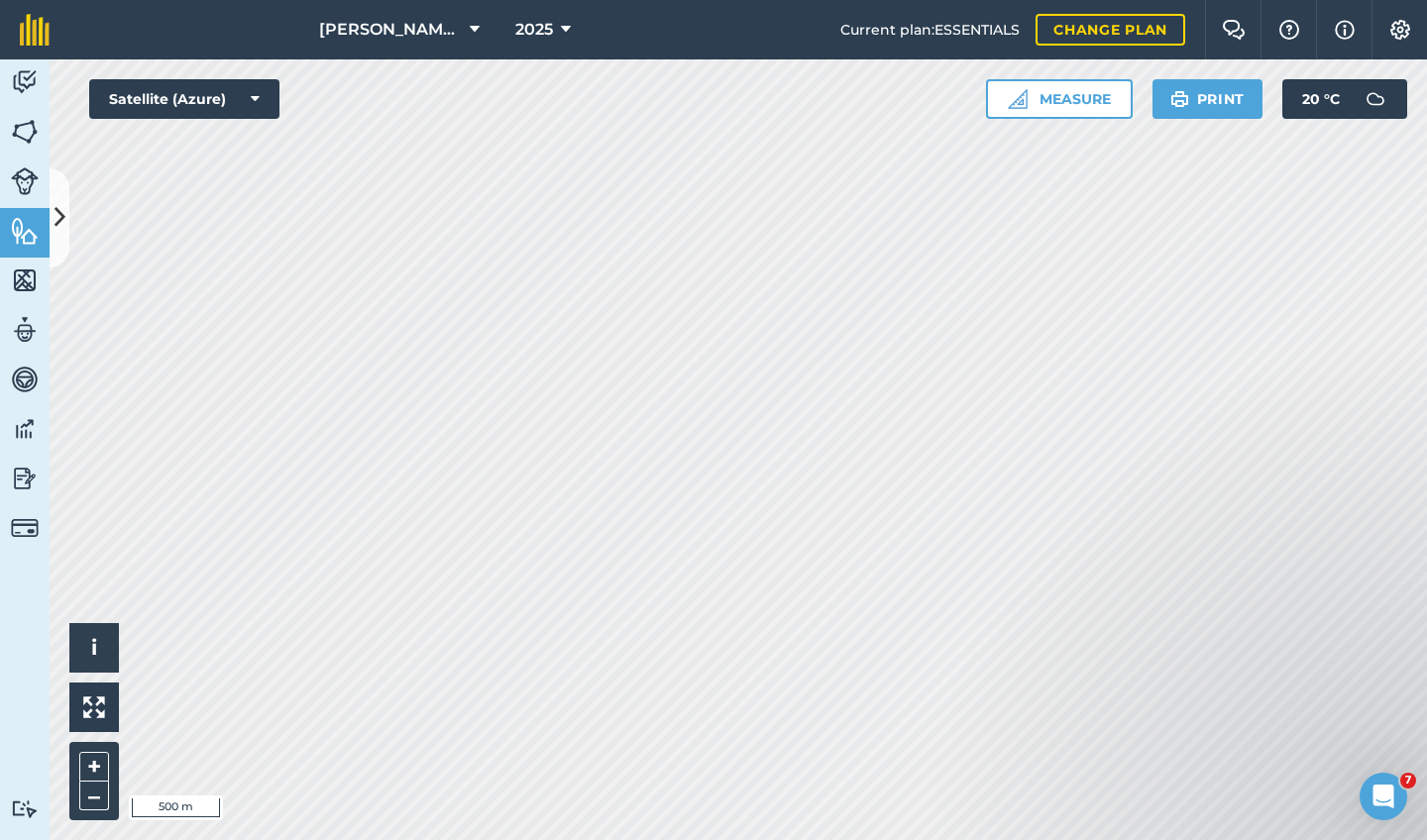
click at [19, 271] on img at bounding box center [25, 281] width 28 height 30
click at [35, 122] on img at bounding box center [25, 132] width 28 height 30
click at [672, 0] on html "[PERSON_NAME] House 2025 Current plan : ESSENTIALS Change plan Farm Chat Help I…" at bounding box center [714, 420] width 1427 height 840
click at [221, 85] on div "Hello i © 2025 TomTom, Microsoft 100 m + – Satellite (Azure) Measure Print 20 °…" at bounding box center [738, 448] width 1377 height 780
click at [459, 38] on button "[PERSON_NAME][GEOGRAPHIC_DATA]" at bounding box center [399, 29] width 176 height 59
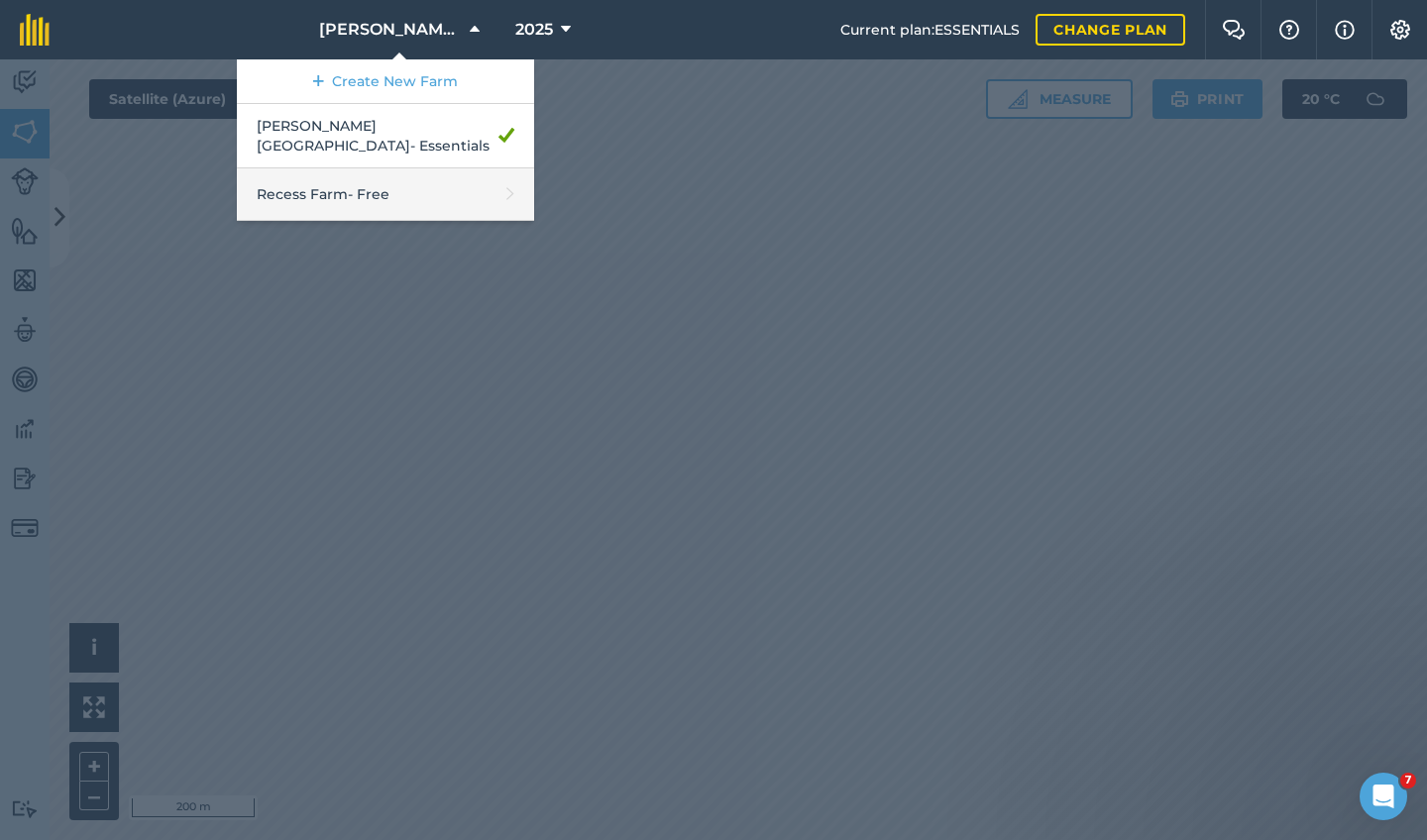
click at [407, 181] on link "Recess Farm - Free" at bounding box center [385, 195] width 297 height 53
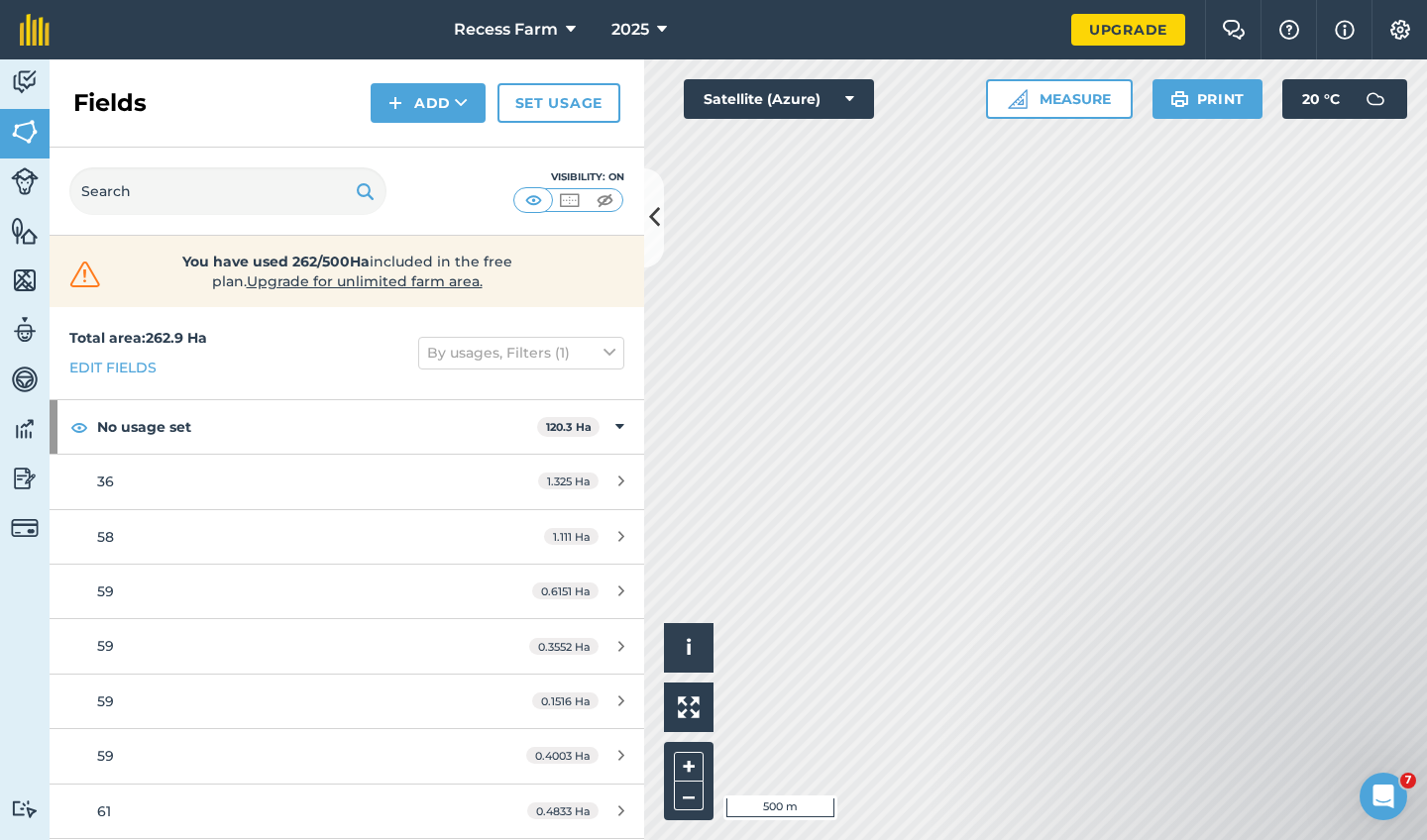
click at [563, 197] on img at bounding box center [569, 200] width 25 height 20
click at [598, 203] on img at bounding box center [605, 200] width 25 height 20
click at [571, 198] on img at bounding box center [569, 200] width 25 height 20
click at [528, 201] on img at bounding box center [533, 200] width 25 height 20
click at [546, 202] on button at bounding box center [534, 200] width 36 height 22
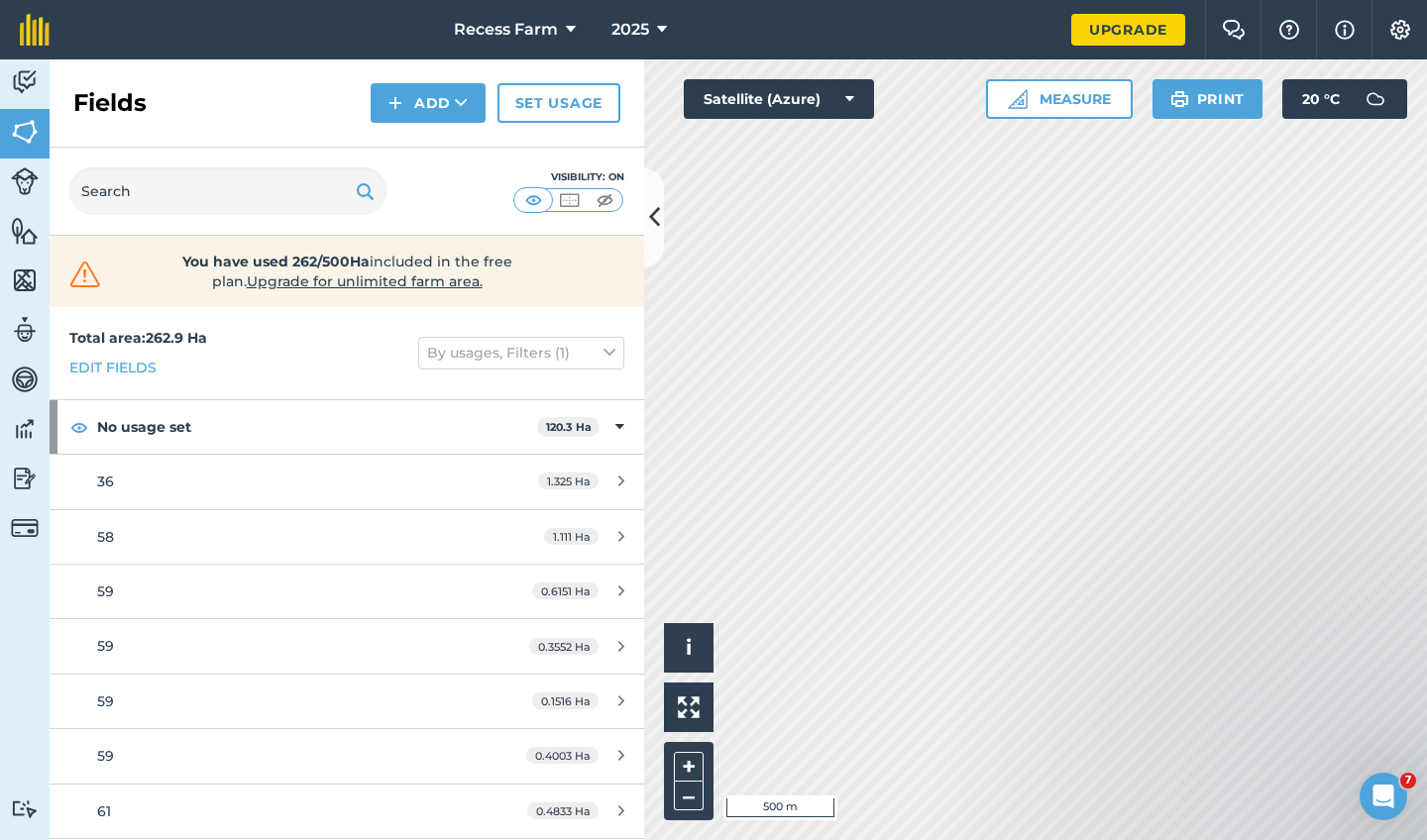
click at [551, 200] on button at bounding box center [569, 200] width 36 height 22
click at [655, 218] on icon at bounding box center [654, 217] width 11 height 35
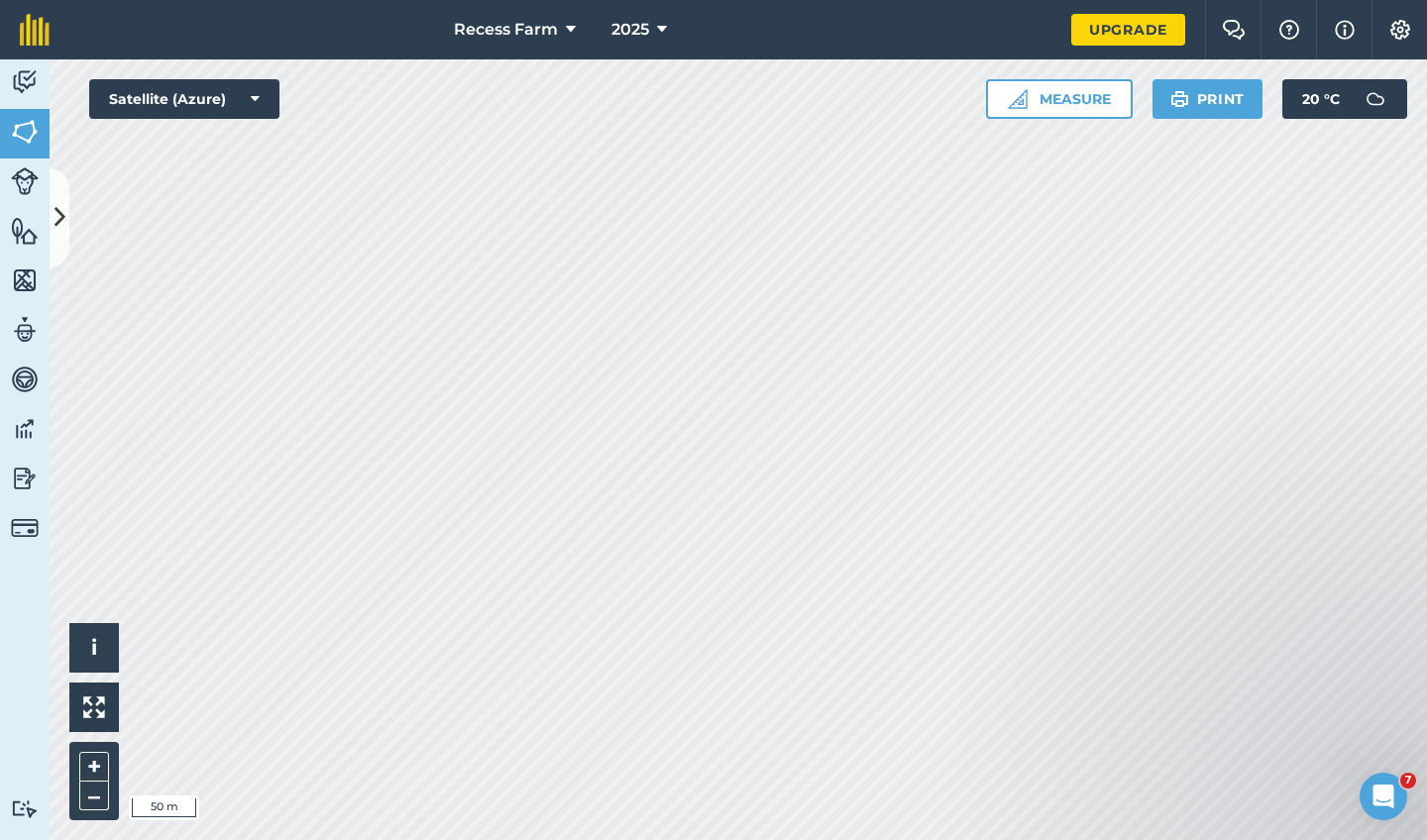
click at [712, 0] on html "Recess Farm 2025 Upgrade Farm Chat Help Info Settings Map printing is not avail…" at bounding box center [714, 420] width 1427 height 840
click at [728, 53] on div "Recess Farm 2025 Upgrade Farm Chat Help Info Settings Map printing is not avail…" at bounding box center [714, 420] width 1427 height 840
click at [635, 406] on div "Recess Farm 2025 Upgrade Farm Chat Help Info Settings Map printing is not avail…" at bounding box center [714, 420] width 1427 height 840
click at [585, 24] on div "2025" at bounding box center [639, 29] width 111 height 59
click at [31, 137] on img at bounding box center [25, 132] width 28 height 30
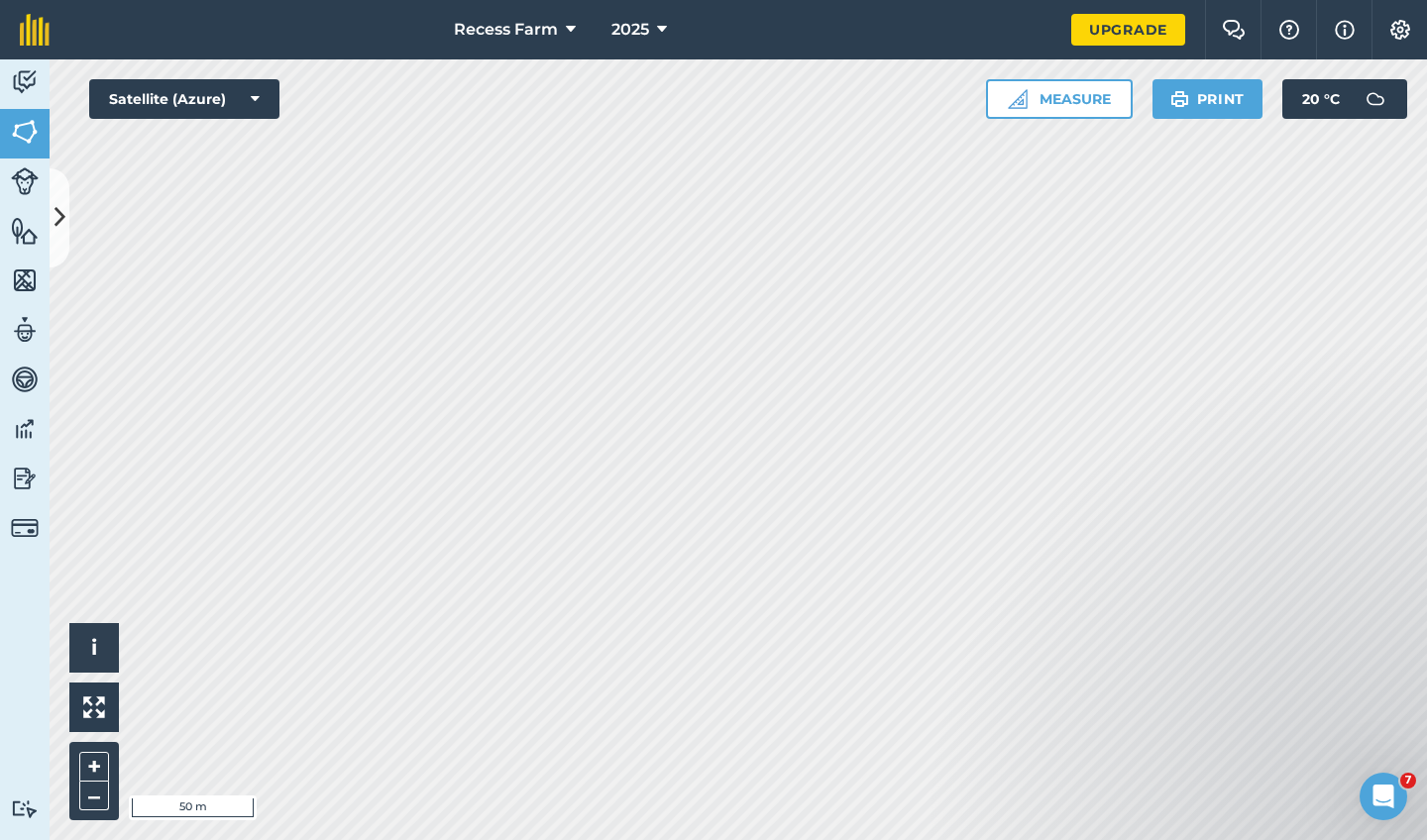
click at [1118, 85] on button "Measure" at bounding box center [1058, 99] width 147 height 40
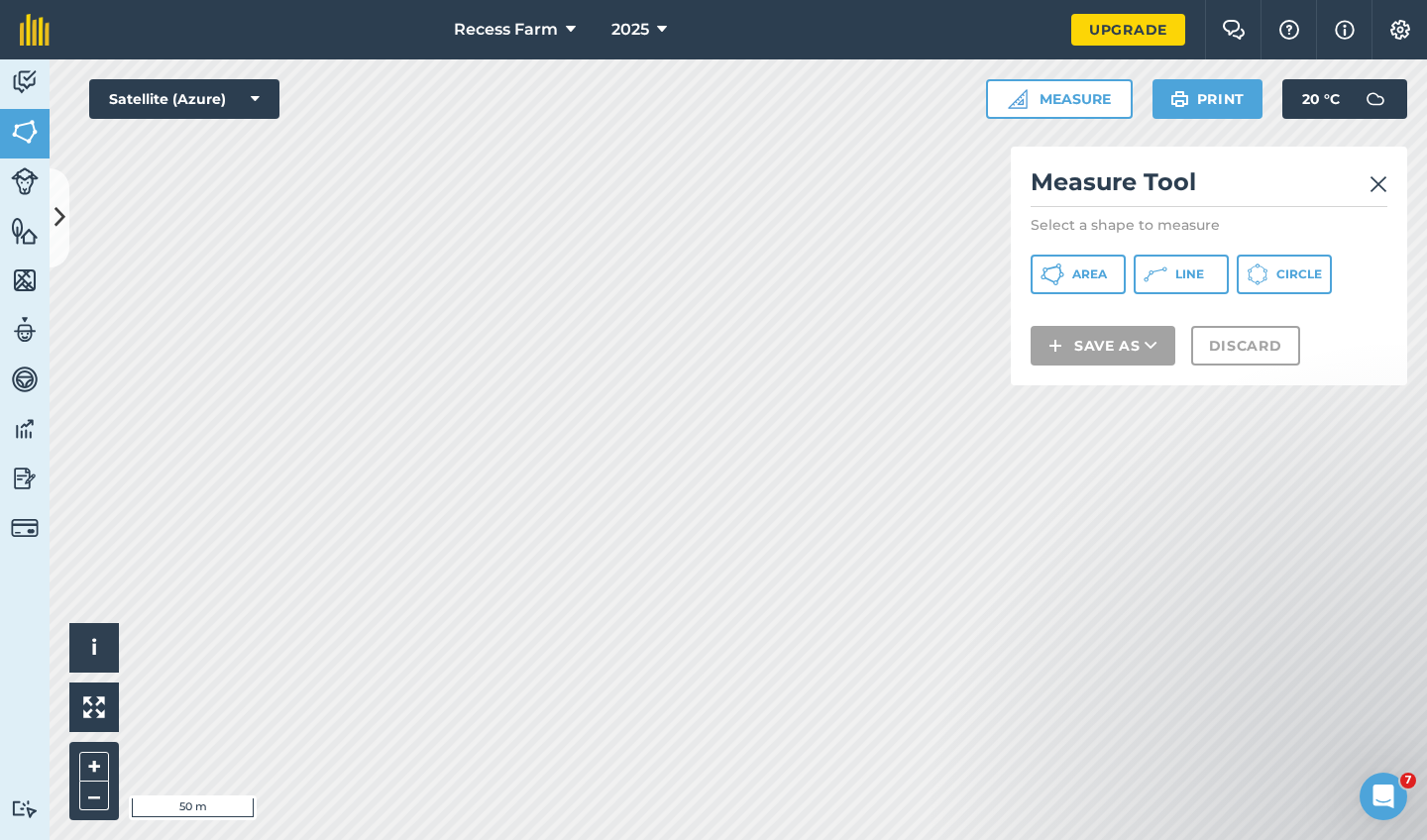
click at [1103, 272] on span "Area" at bounding box center [1089, 275] width 35 height 16
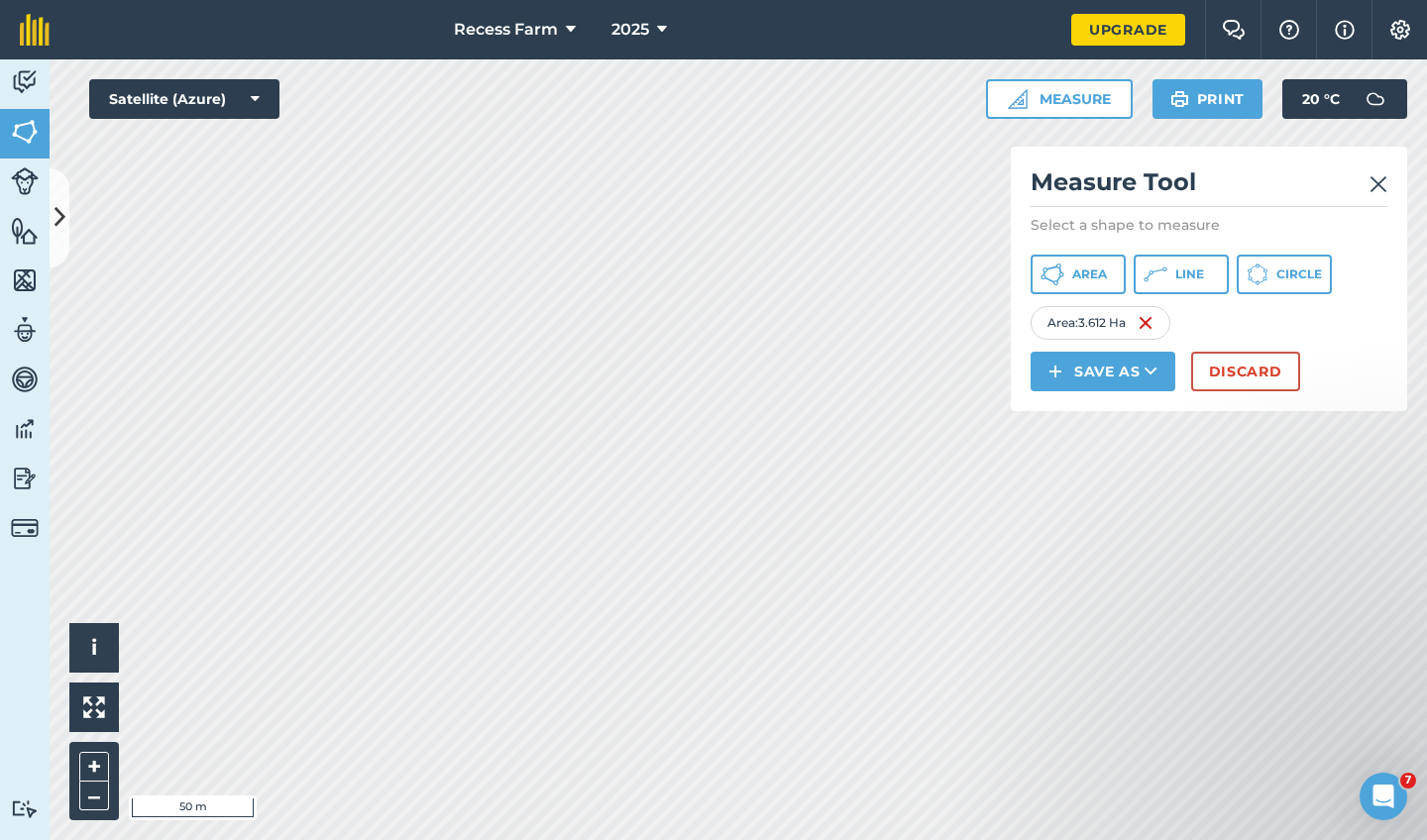
click at [1246, 372] on button "Discard" at bounding box center [1245, 372] width 109 height 40
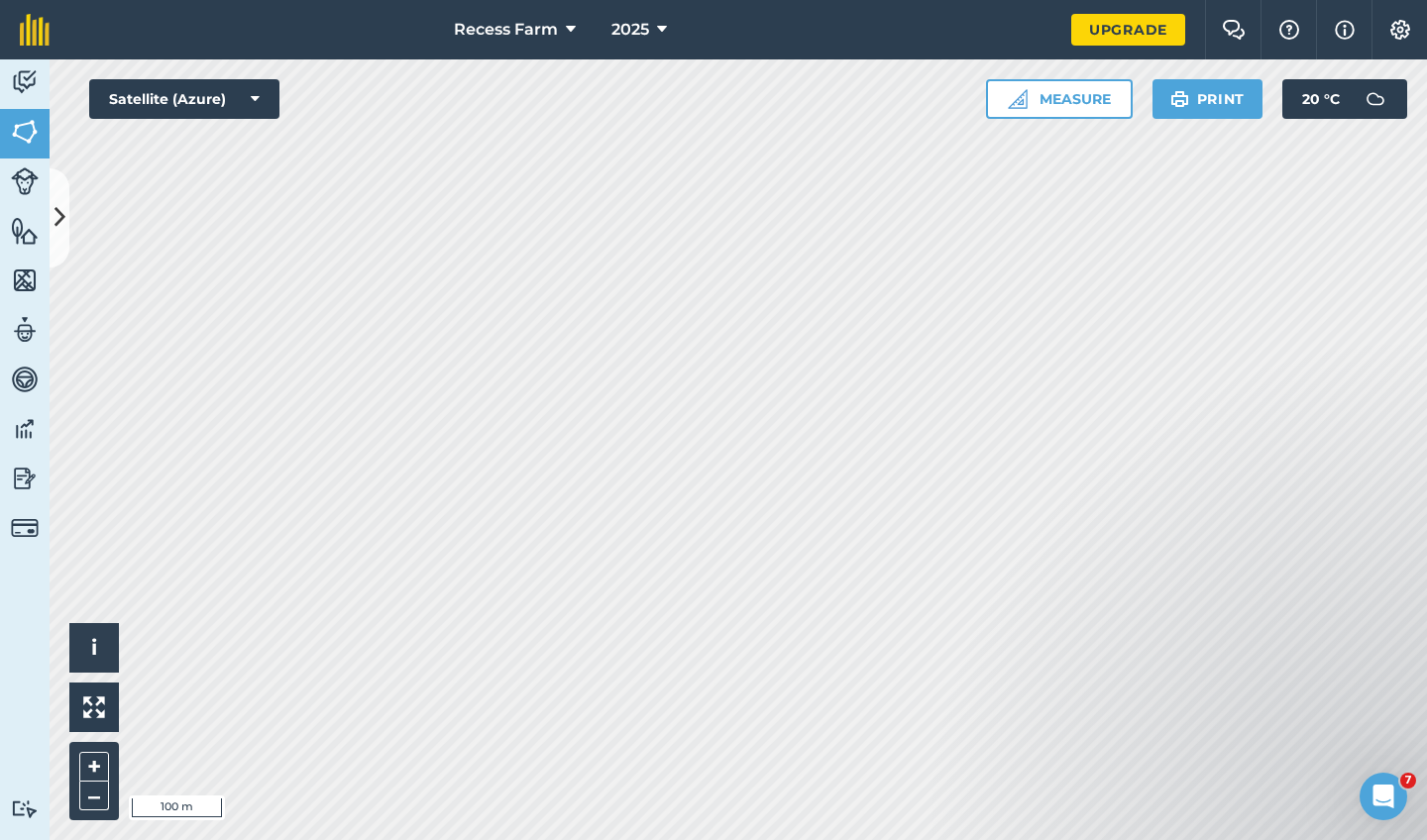
click at [61, 205] on icon at bounding box center [60, 217] width 11 height 35
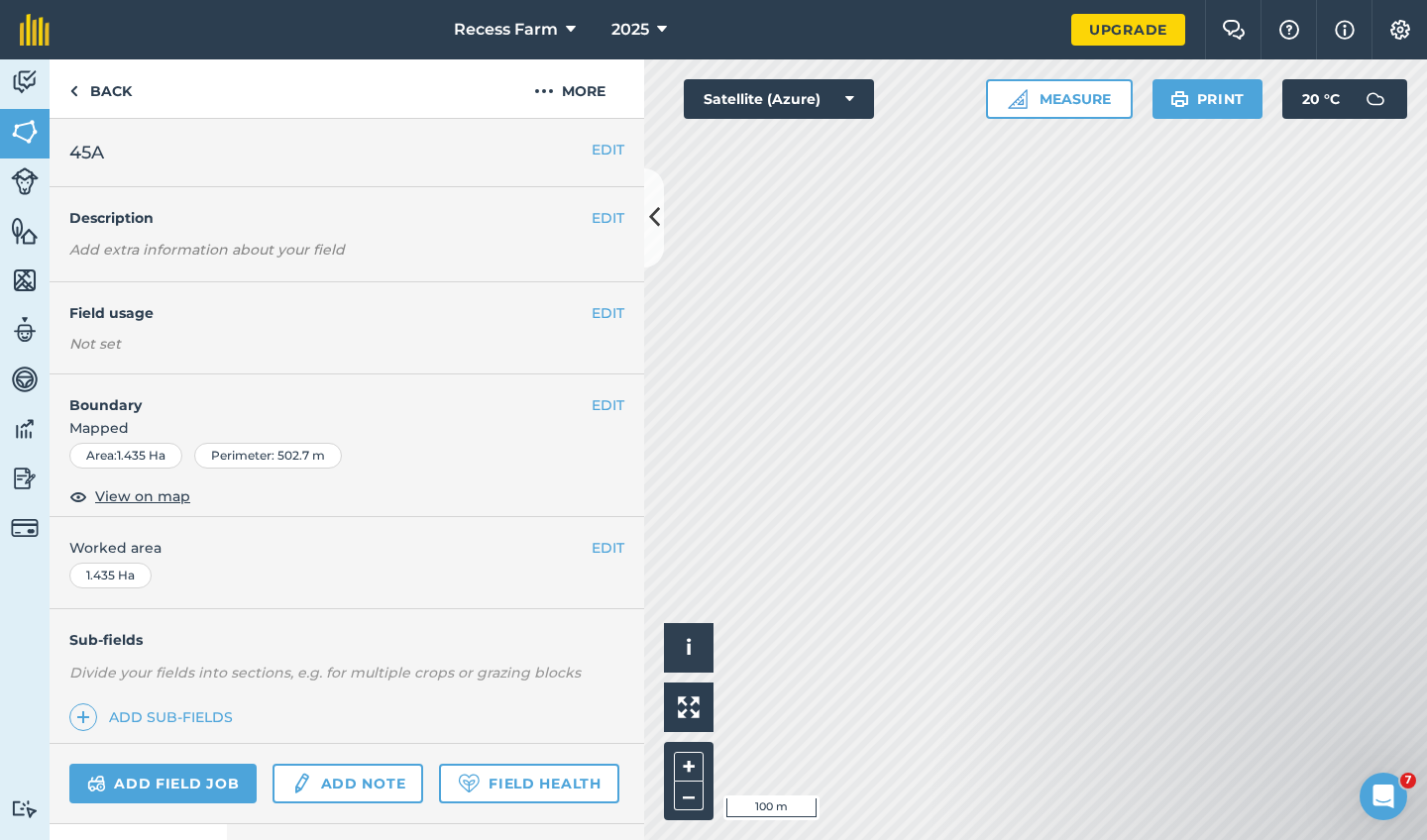
click at [5, 121] on link "Fields" at bounding box center [25, 134] width 50 height 50
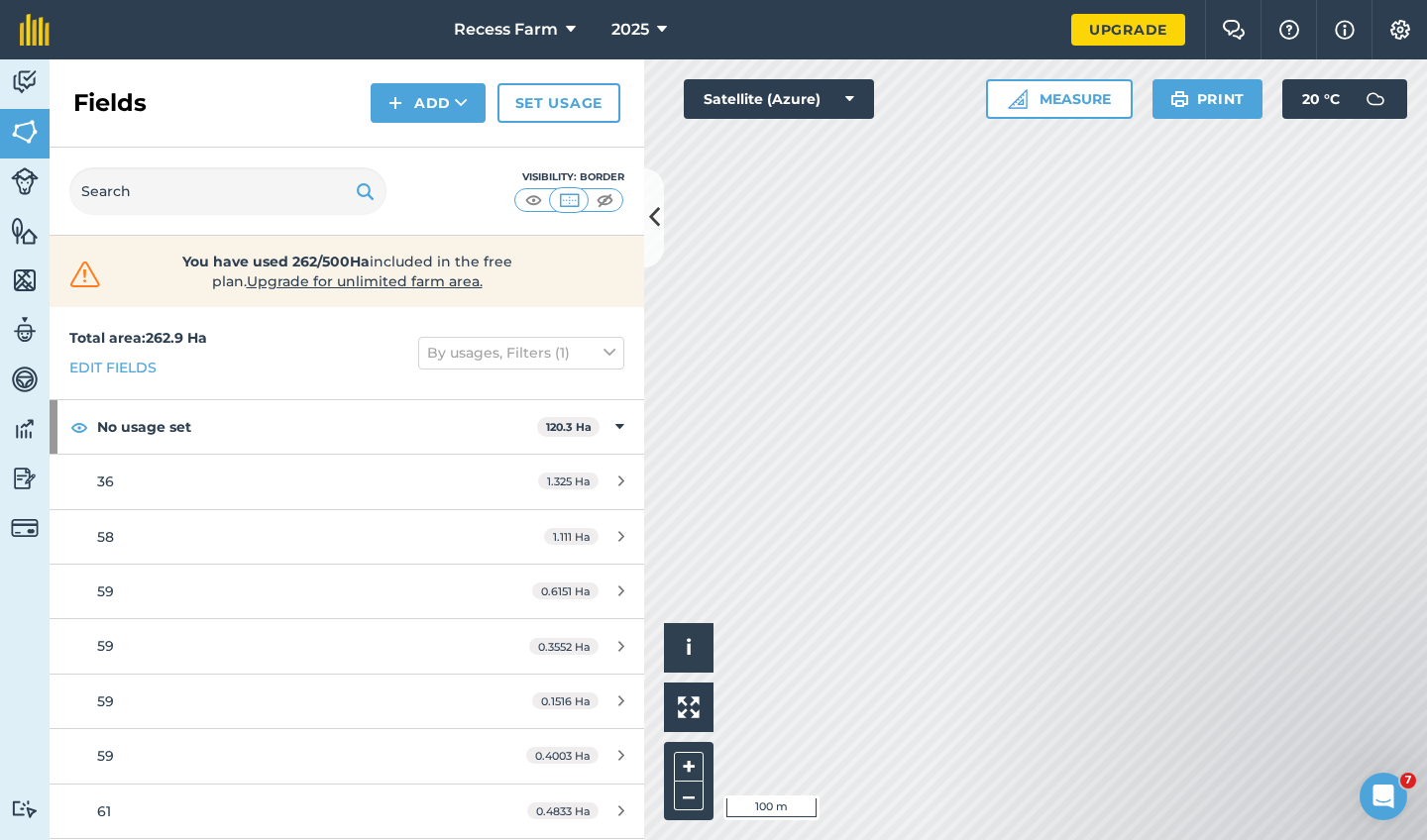
click at [649, 220] on icon at bounding box center [654, 217] width 11 height 35
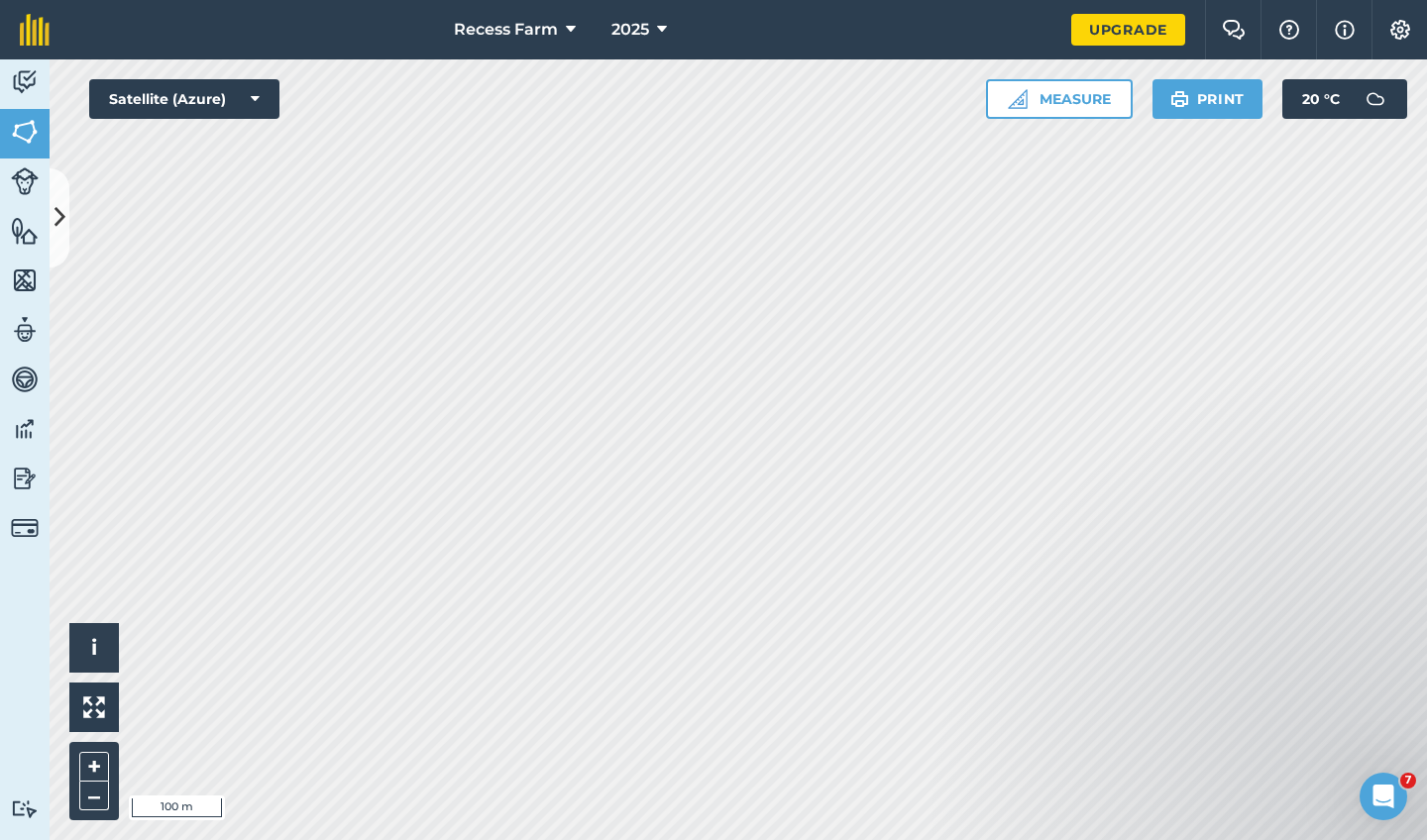
click at [56, 206] on icon at bounding box center [60, 217] width 11 height 35
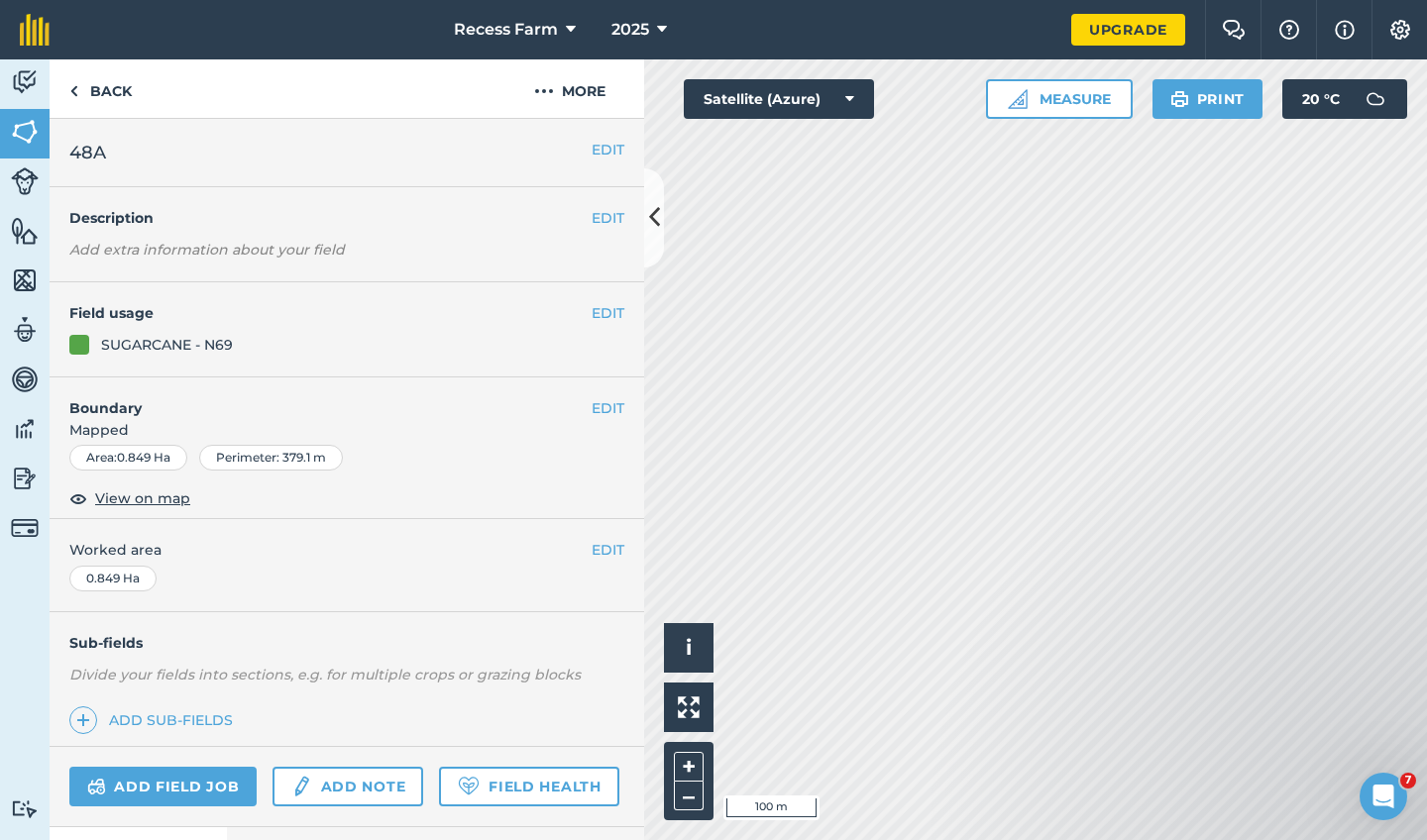
click at [659, 224] on icon at bounding box center [654, 217] width 11 height 35
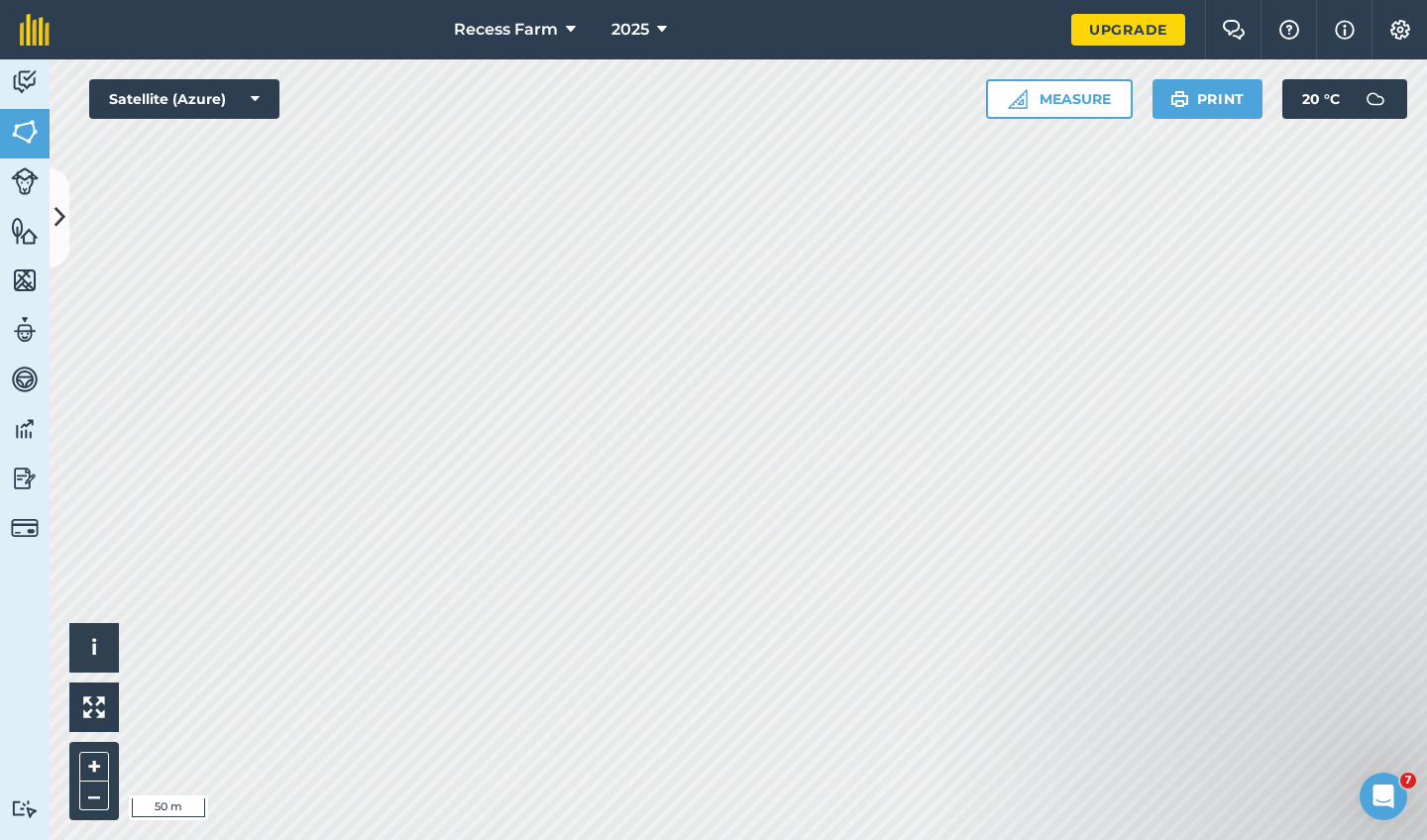
click at [1048, 110] on button "Measure" at bounding box center [1058, 99] width 147 height 40
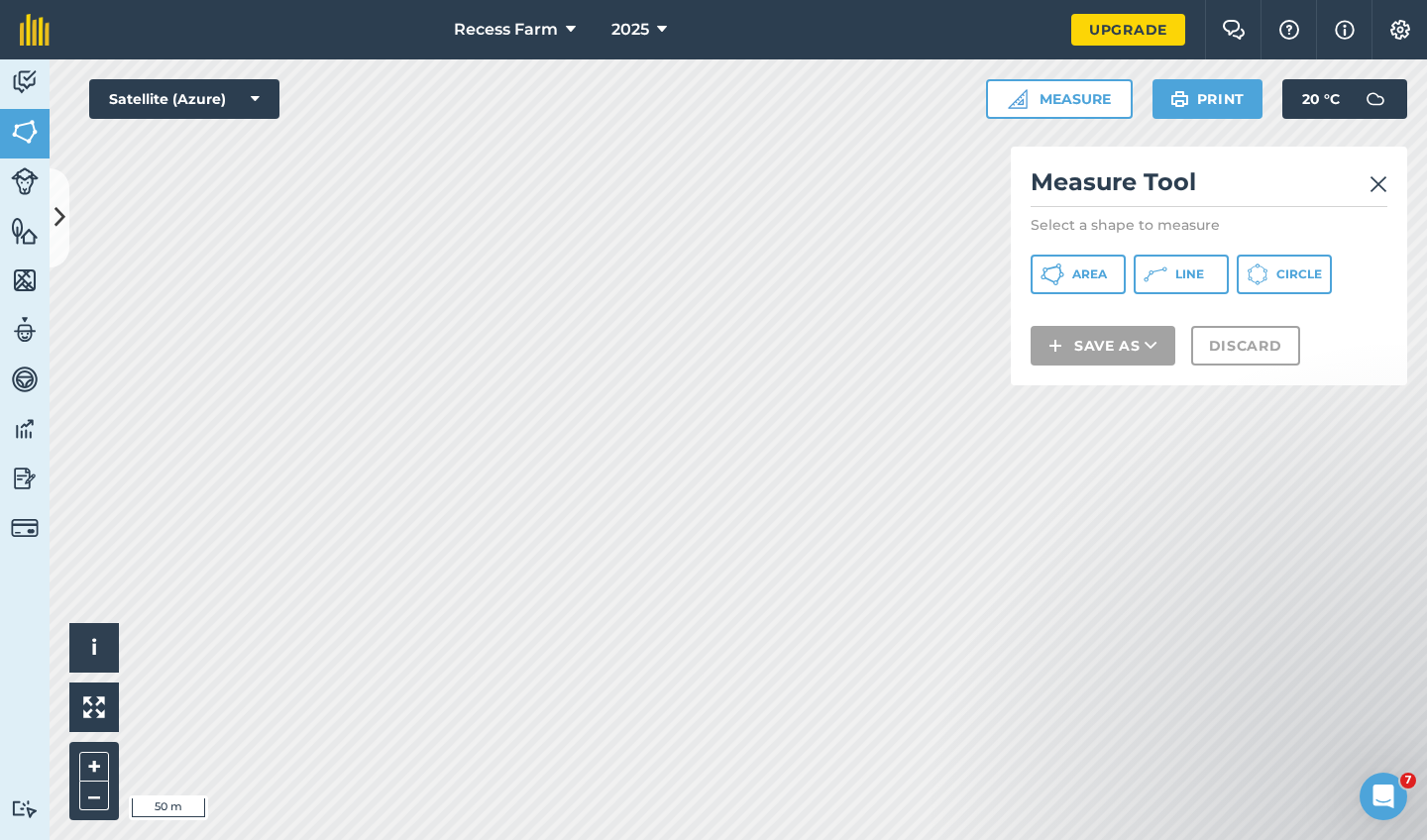
click at [1067, 247] on div "Measure Tool Select a shape to measure Area Line Circle Save as Discard" at bounding box center [1208, 266] width 397 height 239
click at [1062, 265] on icon at bounding box center [1052, 275] width 24 height 24
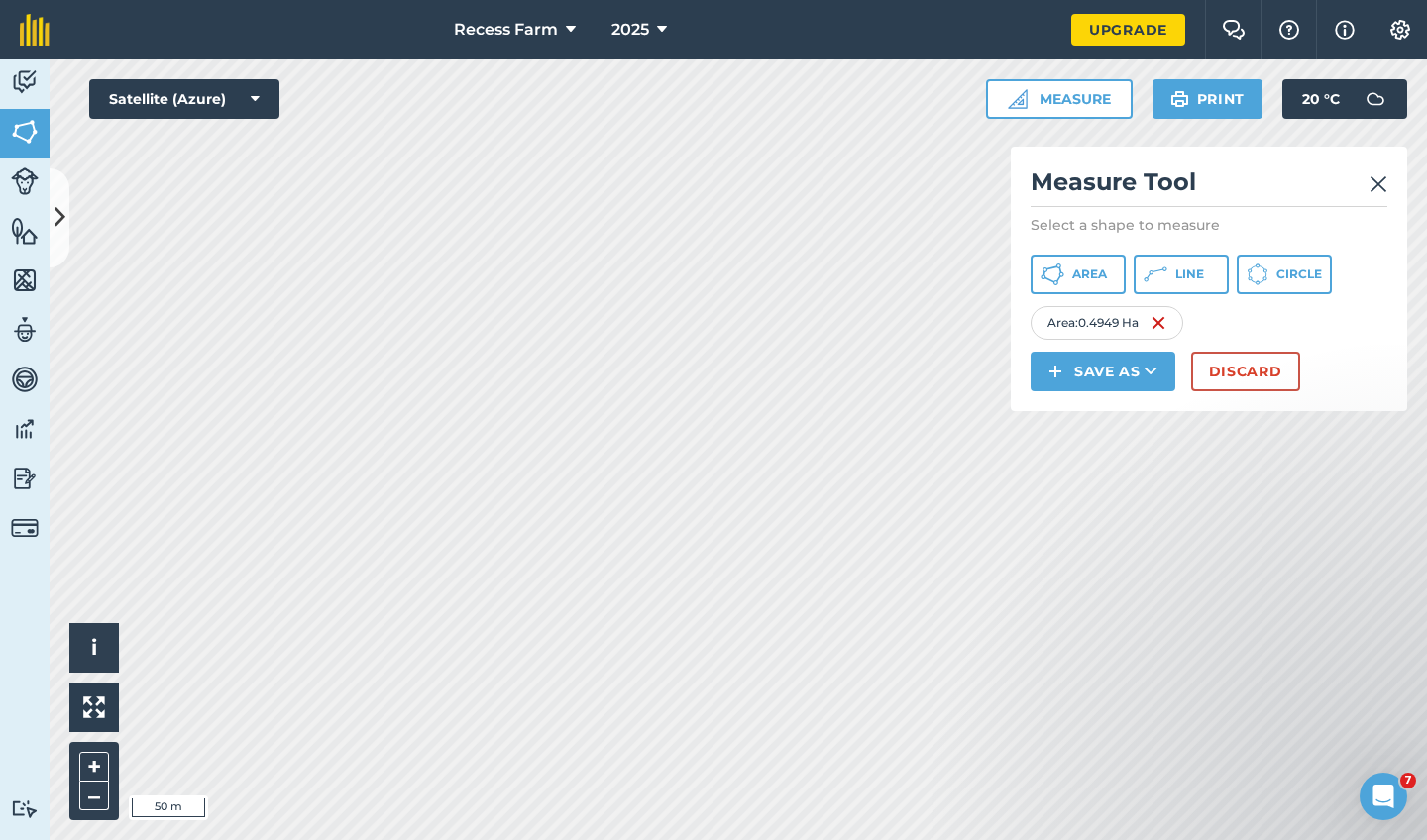
click at [1379, 184] on img at bounding box center [1378, 185] width 18 height 24
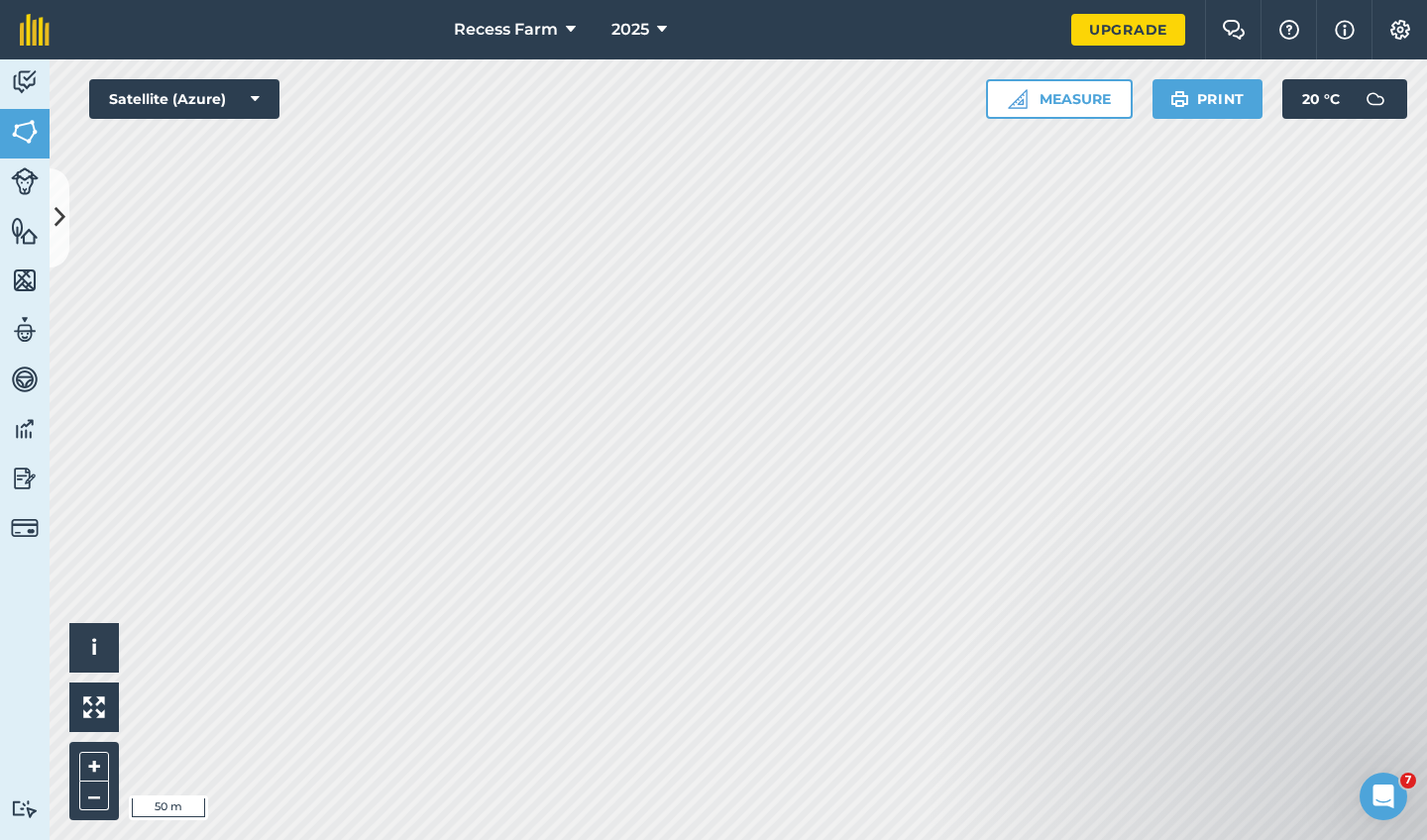
click at [9, 125] on link "Fields" at bounding box center [25, 134] width 50 height 50
click at [0, 129] on link "Fields" at bounding box center [25, 134] width 50 height 50
click at [4, 230] on div "Activity Fields Livestock Features Maps Team Vehicles Data Reporting Billing Tu…" at bounding box center [714, 448] width 1427 height 780
click at [569, 10] on button "Recess Farm" at bounding box center [515, 29] width 138 height 59
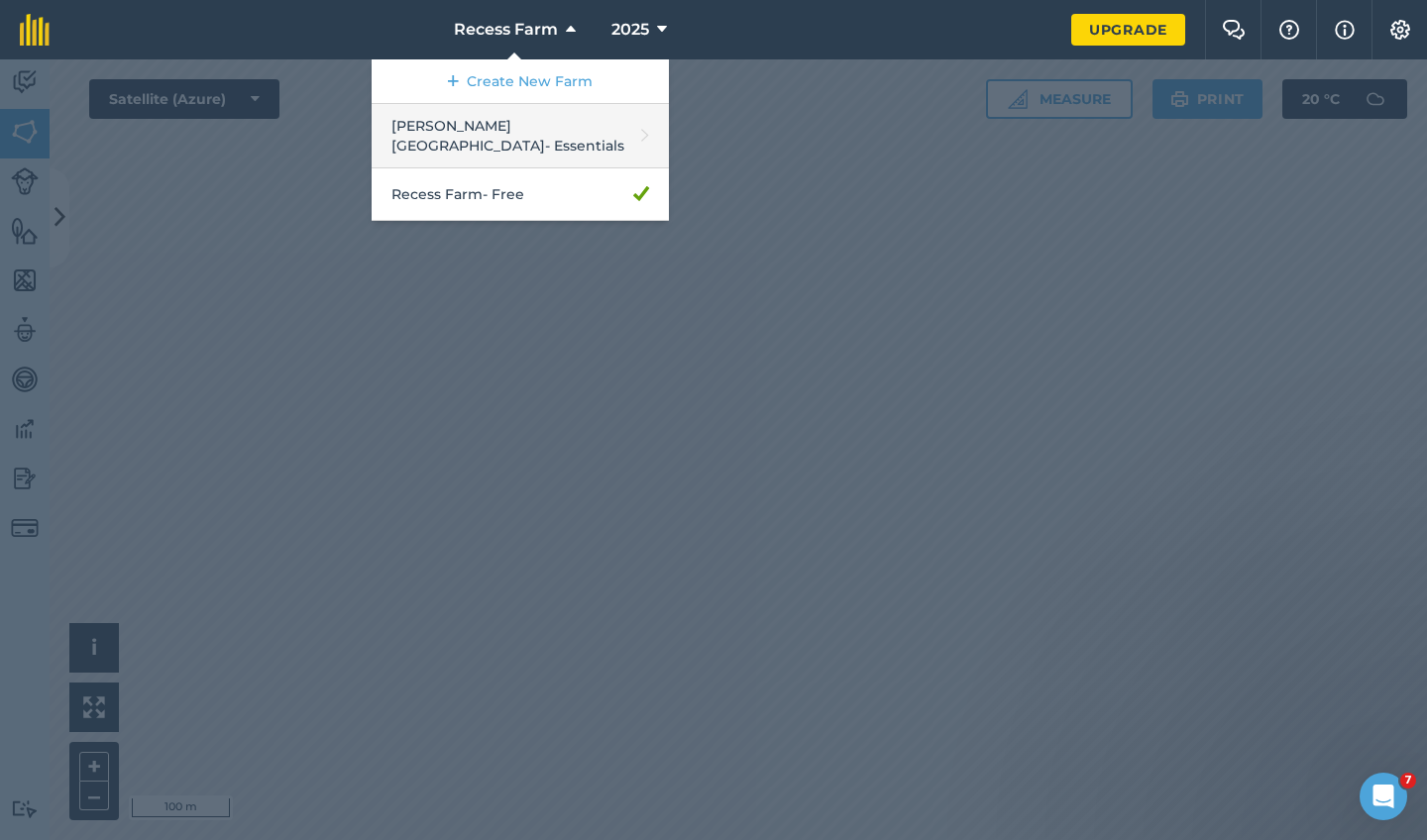
click at [518, 124] on link "[PERSON_NAME] House - Essentials" at bounding box center [520, 136] width 297 height 64
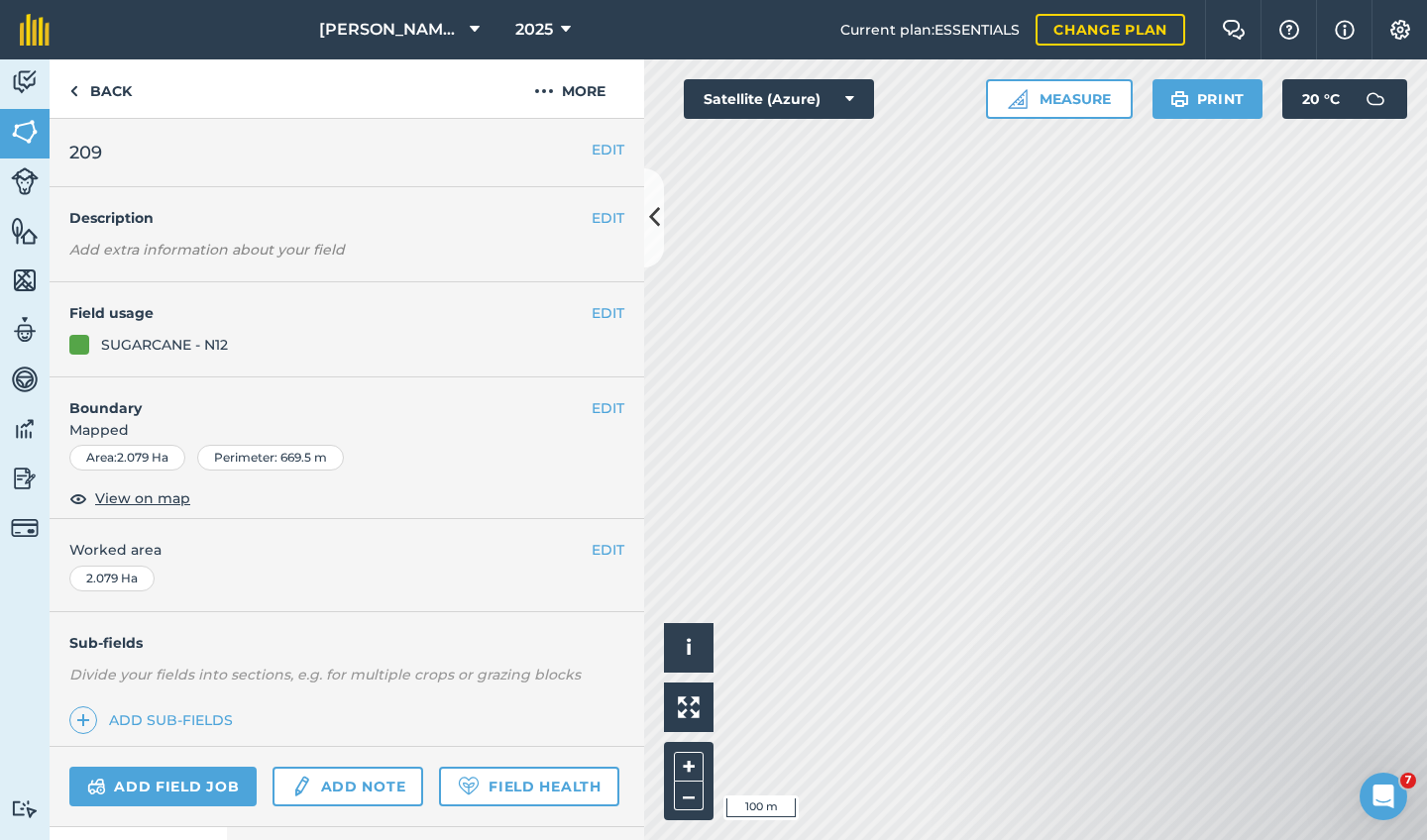
click at [647, 214] on button at bounding box center [654, 218] width 20 height 99
